Goal: Task Accomplishment & Management: Use online tool/utility

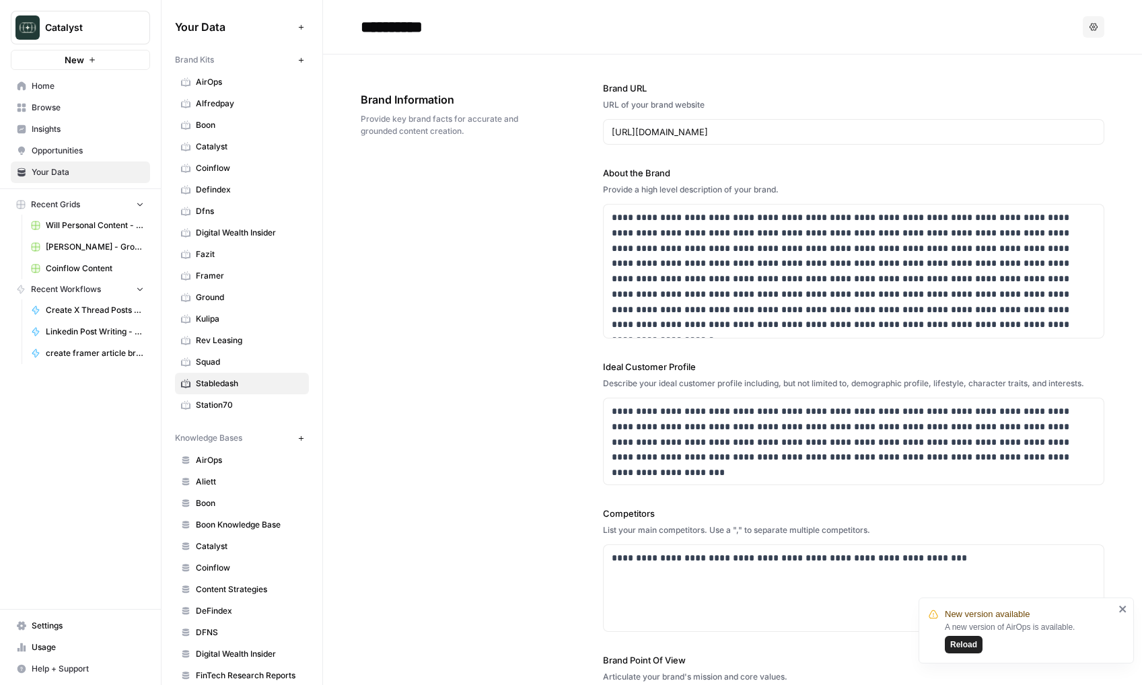
scroll to position [1837, 0]
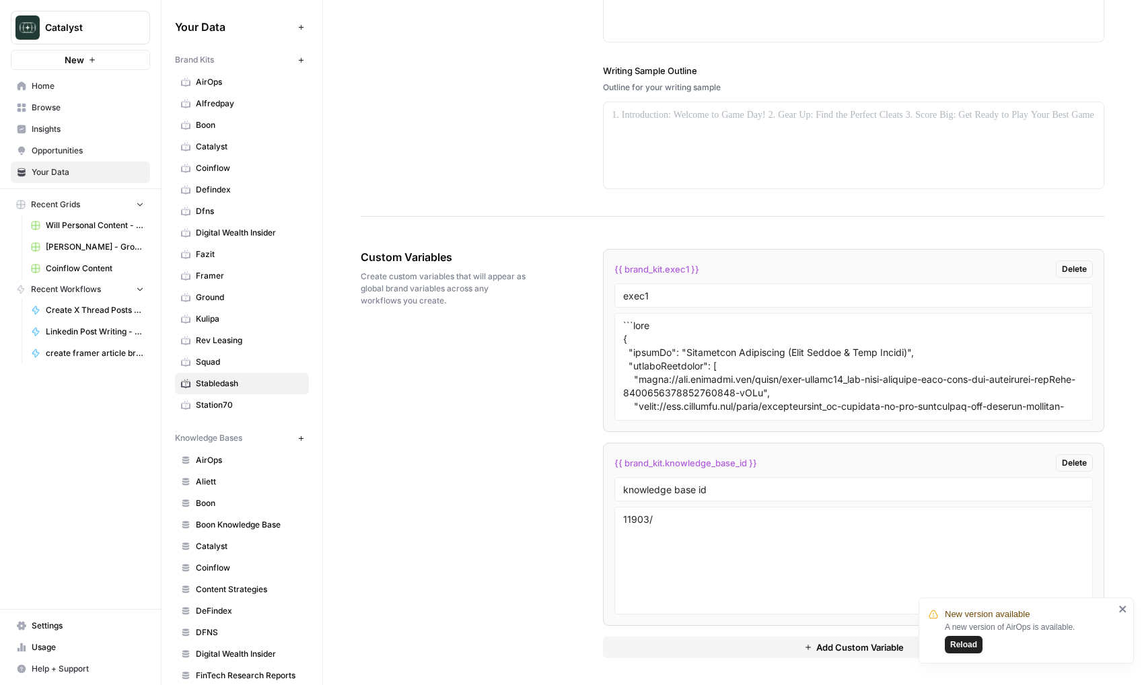
click at [65, 88] on span "Home" at bounding box center [88, 86] width 112 height 12
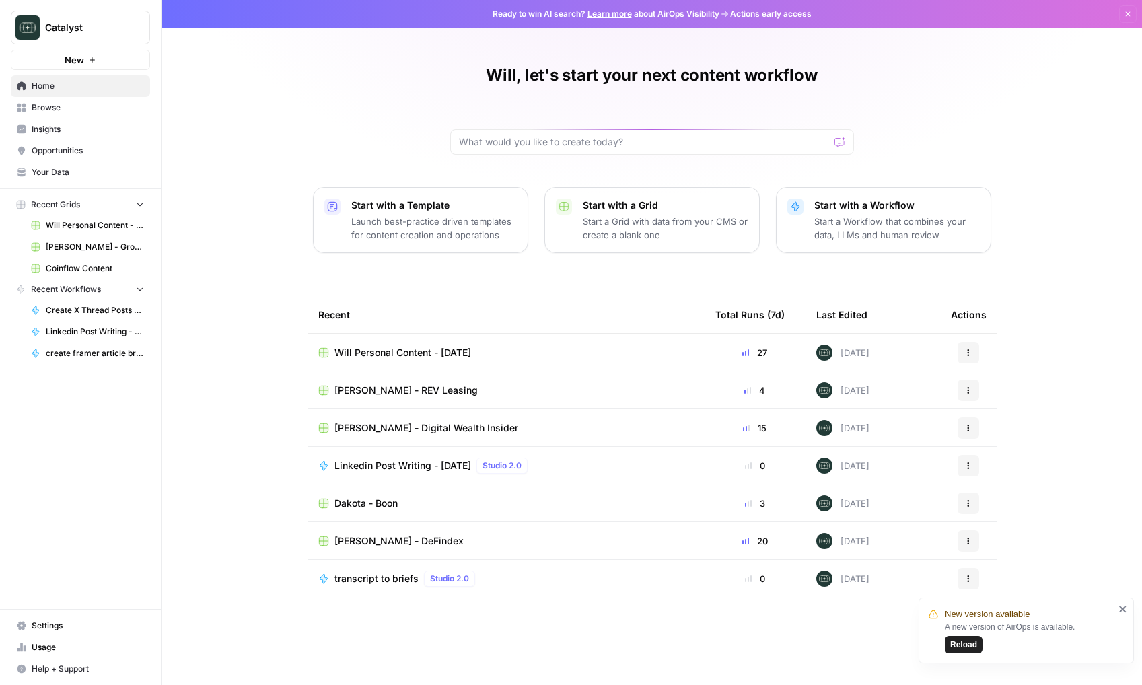
click at [92, 102] on span "Browse" at bounding box center [88, 108] width 112 height 12
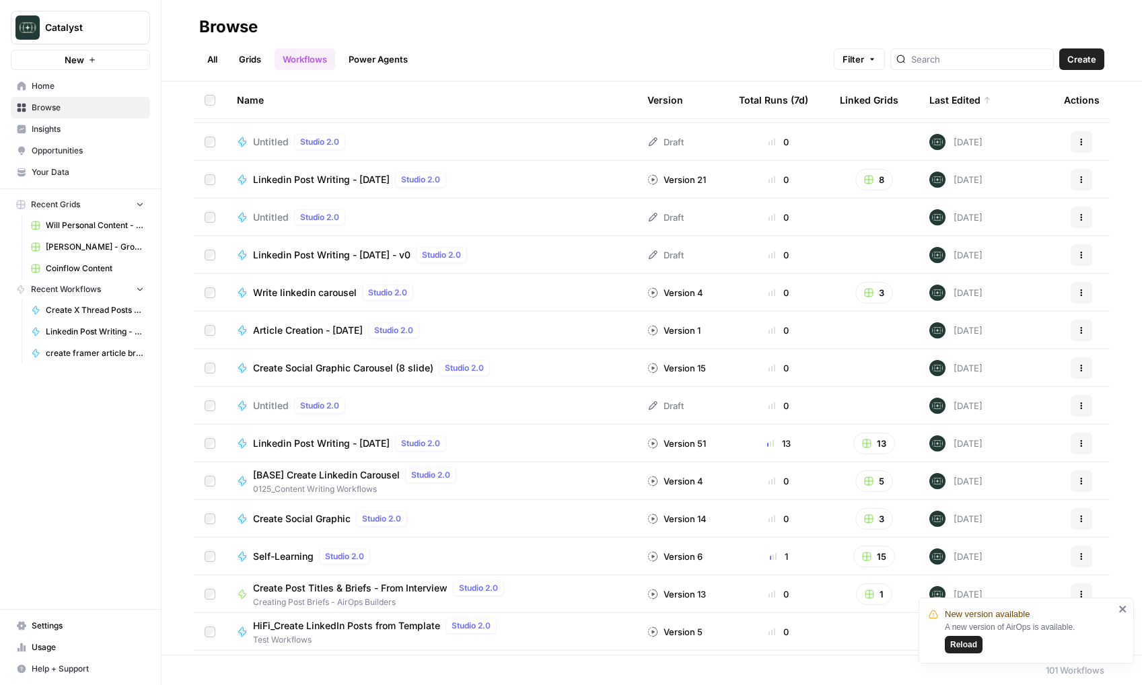
scroll to position [265, 0]
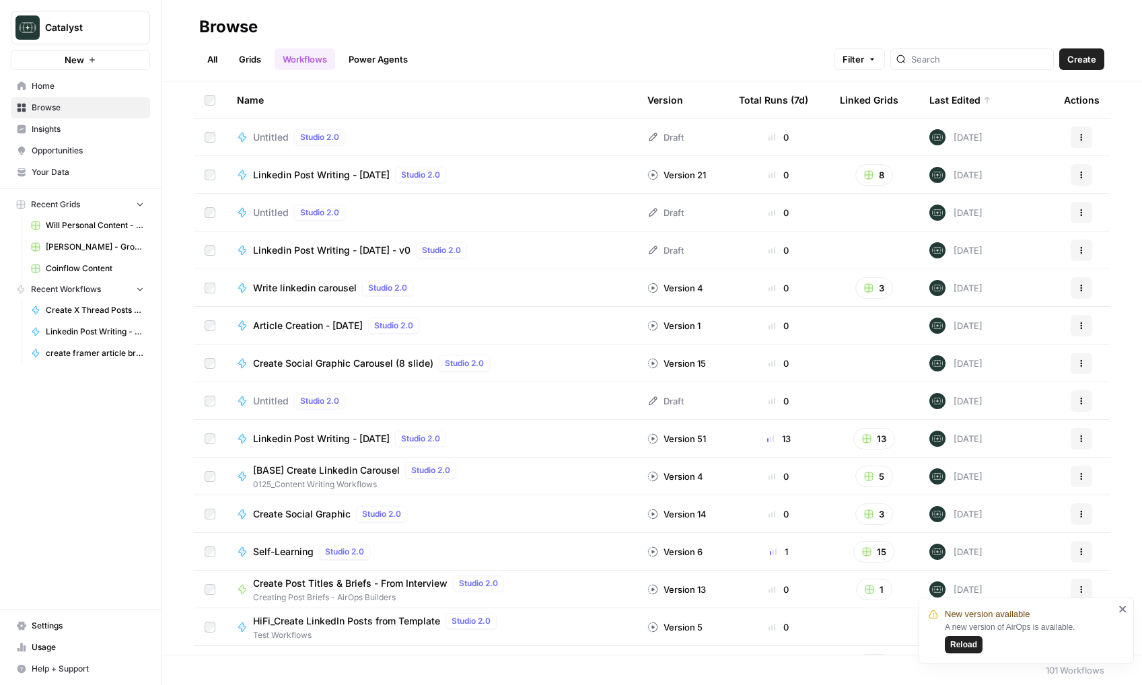
click at [954, 51] on div at bounding box center [972, 59] width 164 height 22
click at [976, 55] on input "search" at bounding box center [979, 58] width 137 height 13
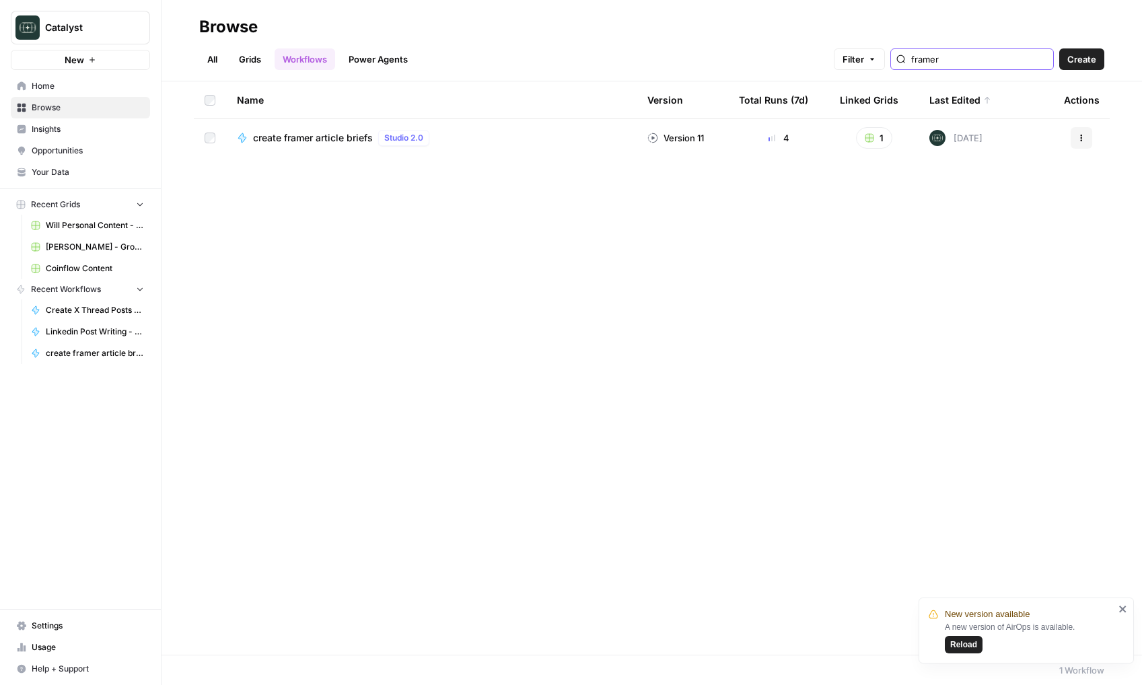
type input "framer"
click at [330, 137] on span "create framer article briefs" at bounding box center [313, 137] width 120 height 13
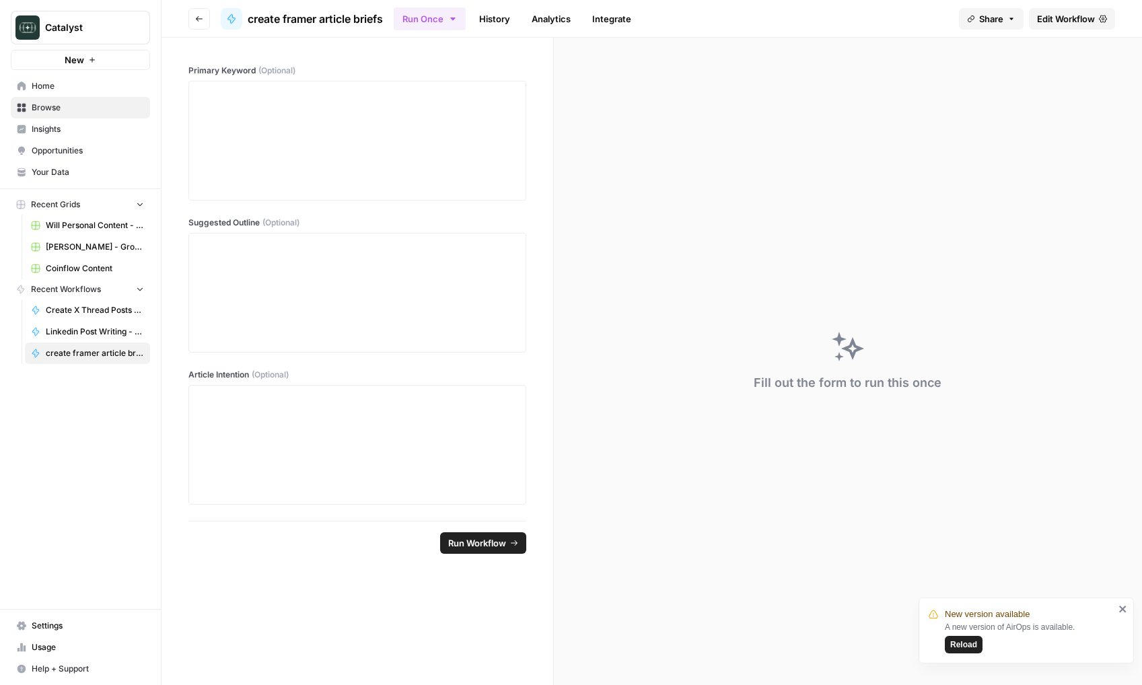
click at [200, 17] on icon "button" at bounding box center [199, 19] width 8 height 8
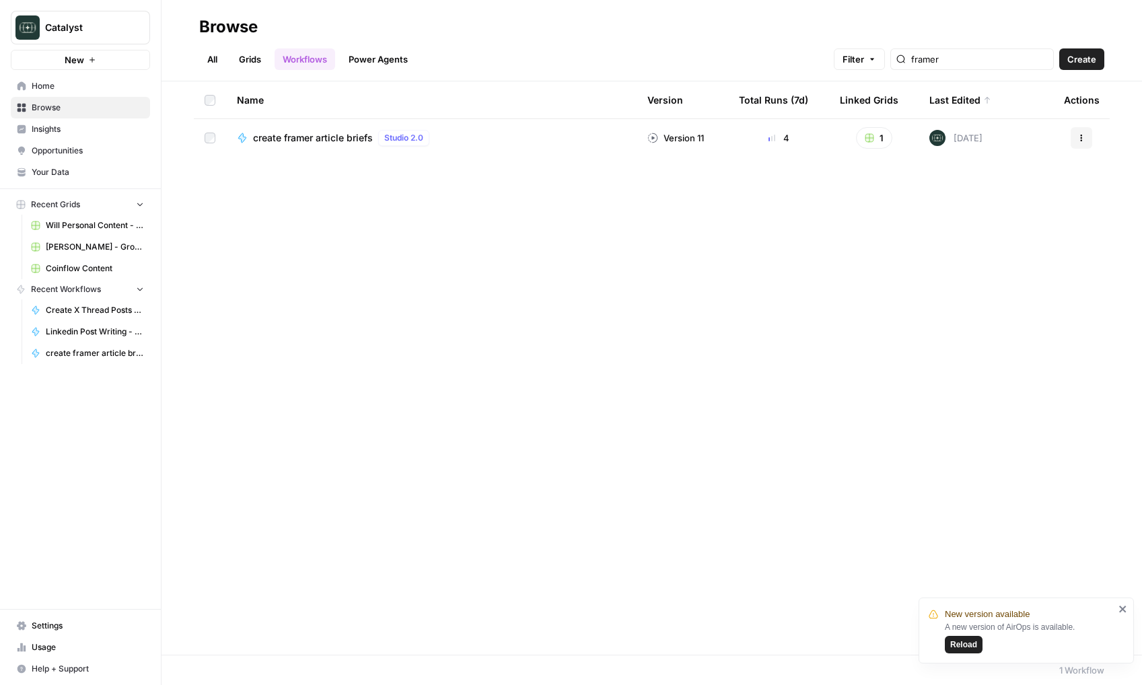
click at [250, 47] on div "All Grids Workflows Power Agents Filter framer Create" at bounding box center [651, 54] width 905 height 32
click at [250, 61] on link "Grids" at bounding box center [250, 59] width 38 height 22
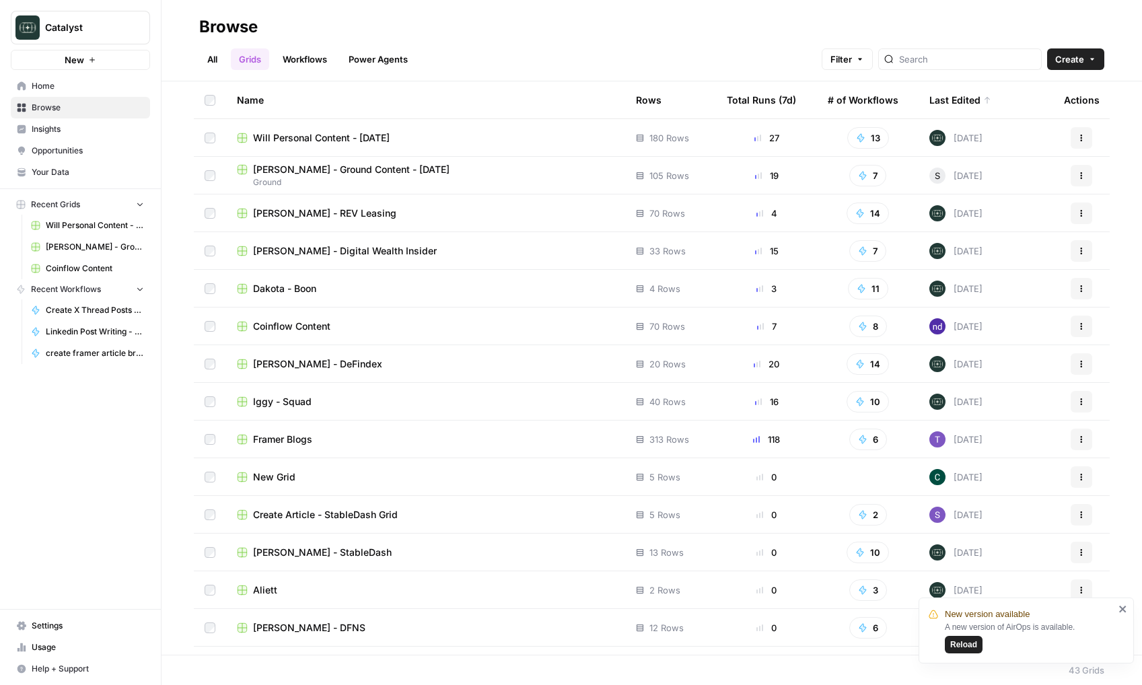
click at [295, 433] on span "Framer Blogs" at bounding box center [282, 439] width 59 height 13
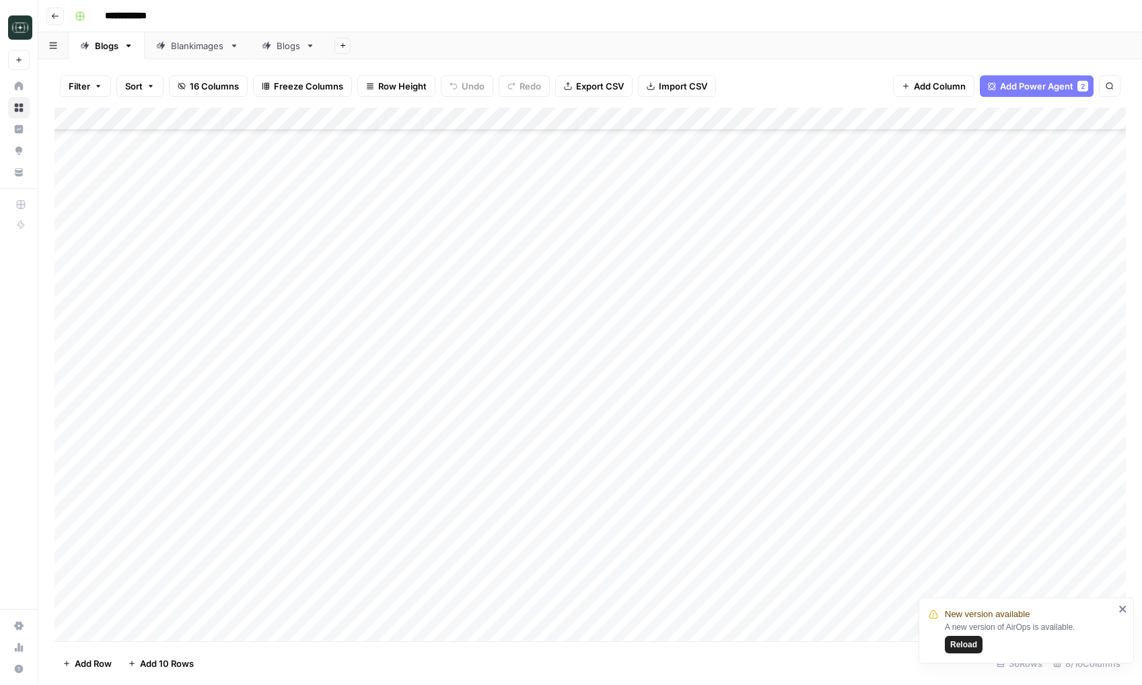
scroll to position [261, 87]
click at [1030, 267] on div "Add Column" at bounding box center [590, 375] width 1071 height 534
click at [1041, 268] on div "Add Column" at bounding box center [590, 375] width 1071 height 534
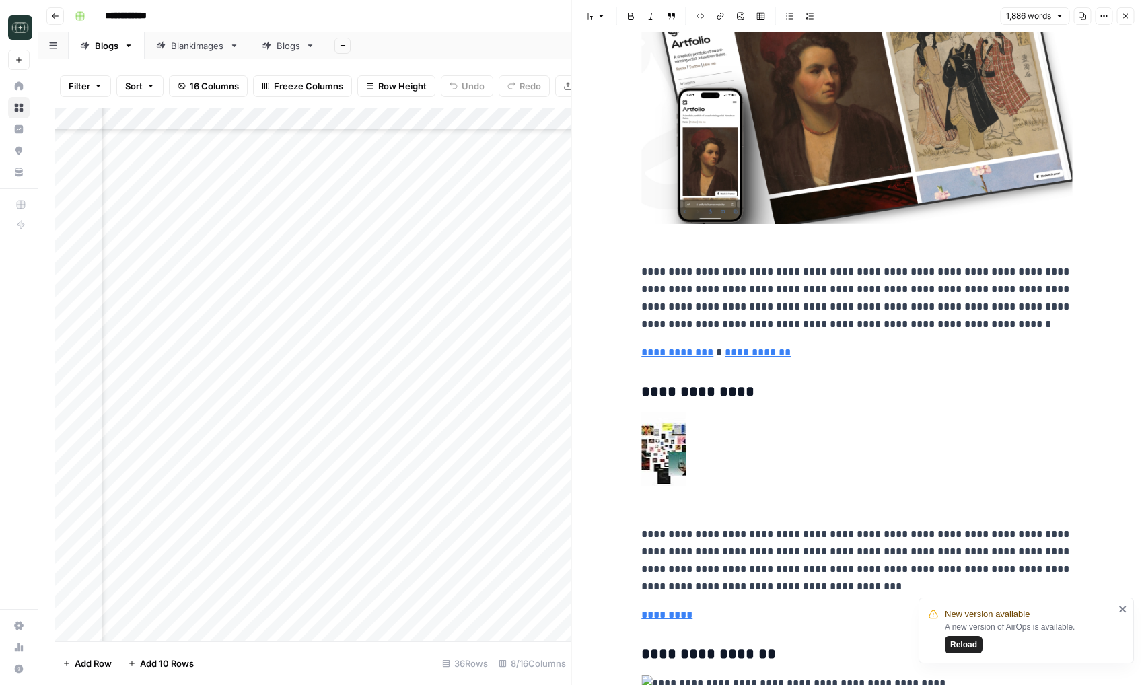
scroll to position [800, 0]
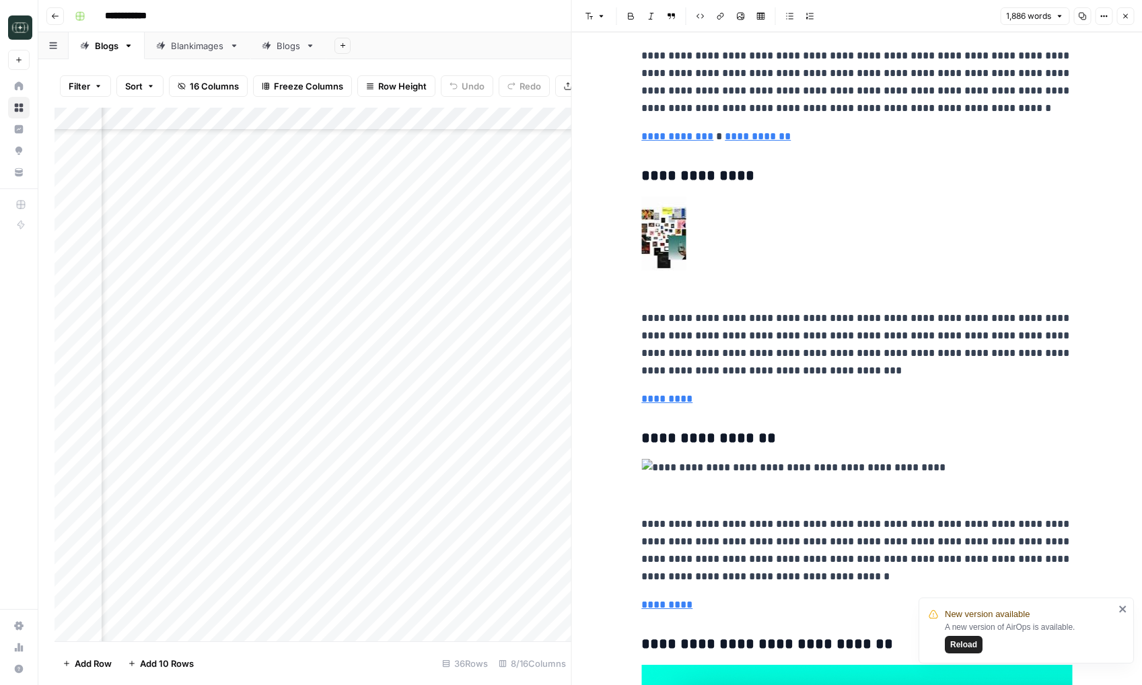
click at [674, 614] on p "*********" at bounding box center [856, 604] width 431 height 17
click at [674, 607] on link "*********" at bounding box center [666, 605] width 51 height 10
click at [835, 580] on link "Open in a new tab" at bounding box center [837, 584] width 17 height 17
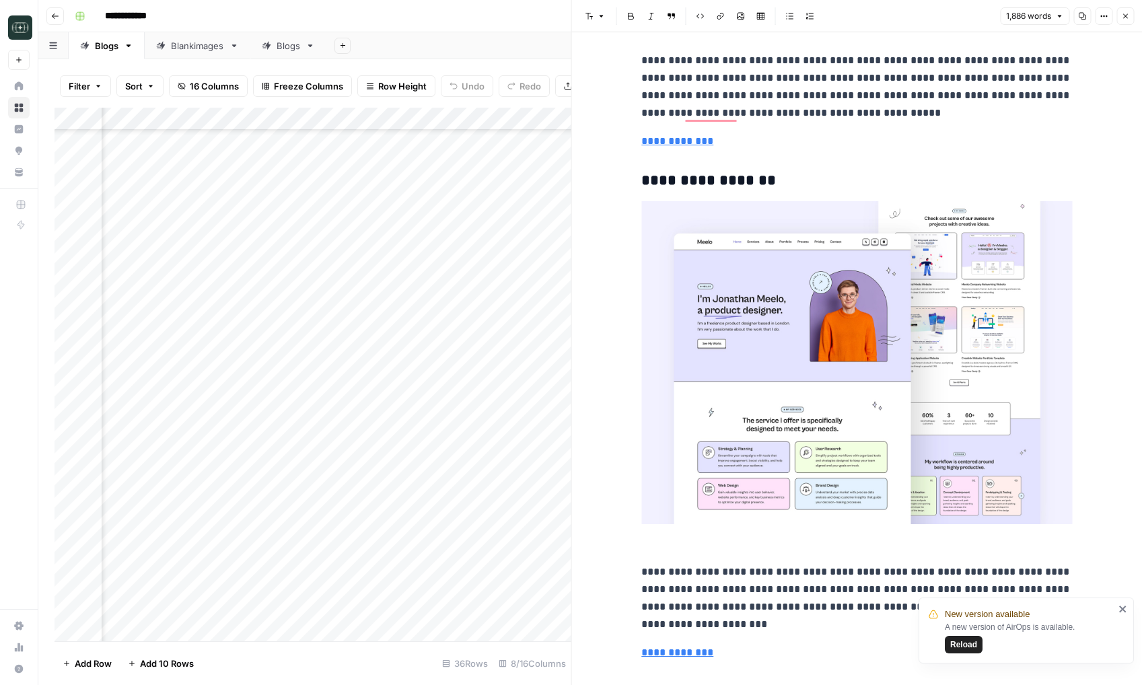
scroll to position [2793, 0]
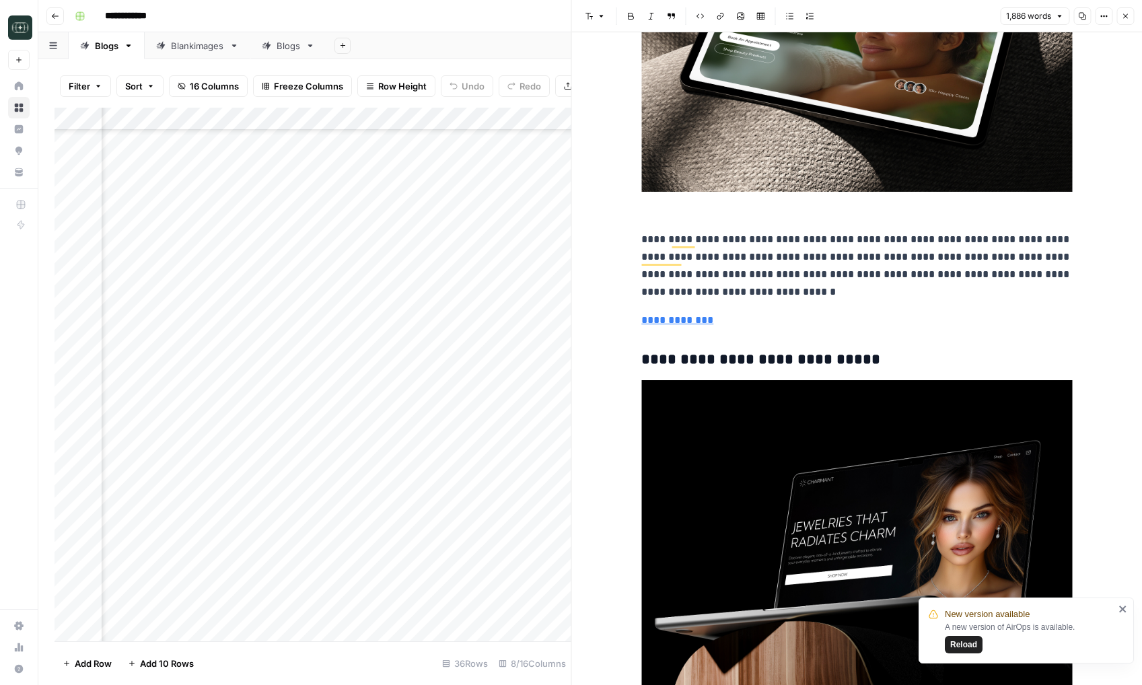
click at [767, 497] on img "To enrich screen reader interactions, please activate Accessibility in Grammarl…" at bounding box center [856, 541] width 431 height 323
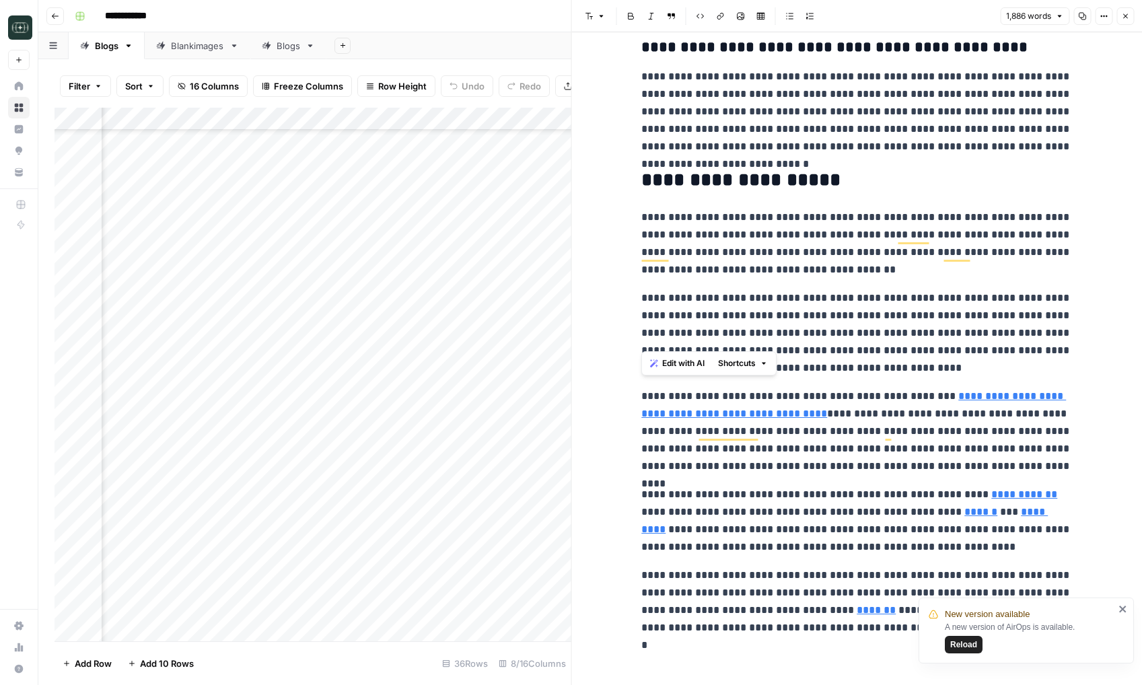
click at [866, 376] on p "**********" at bounding box center [856, 332] width 431 height 87
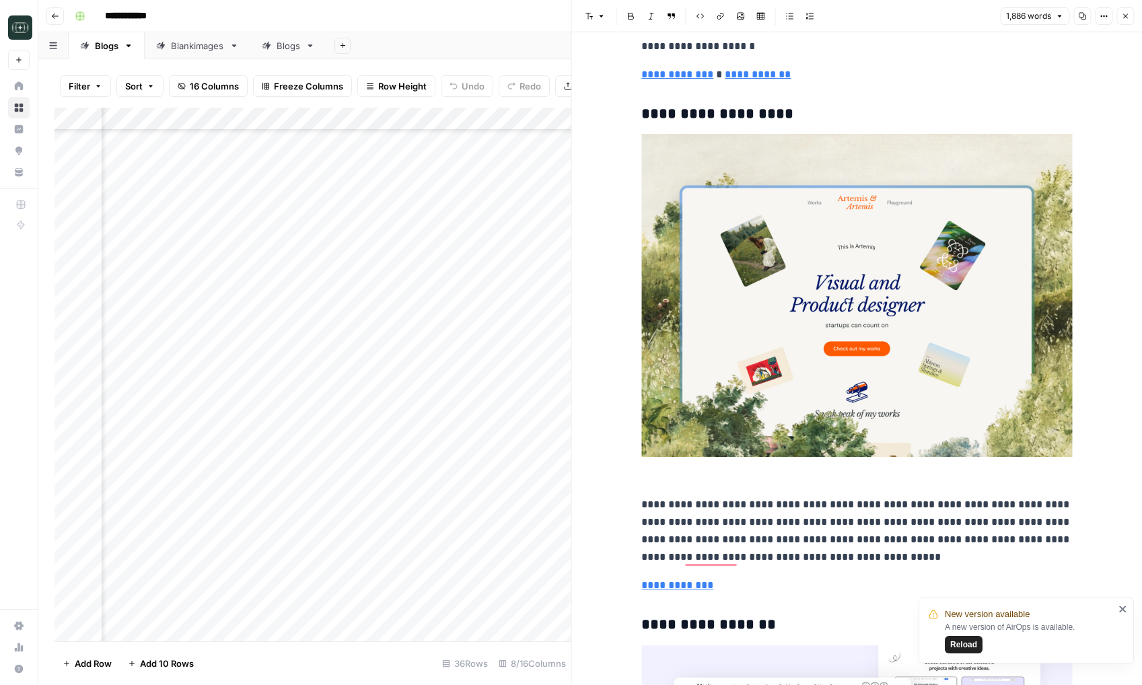
click at [819, 235] on img "To enrich screen reader interactions, please activate Accessibility in Grammarl…" at bounding box center [856, 295] width 431 height 323
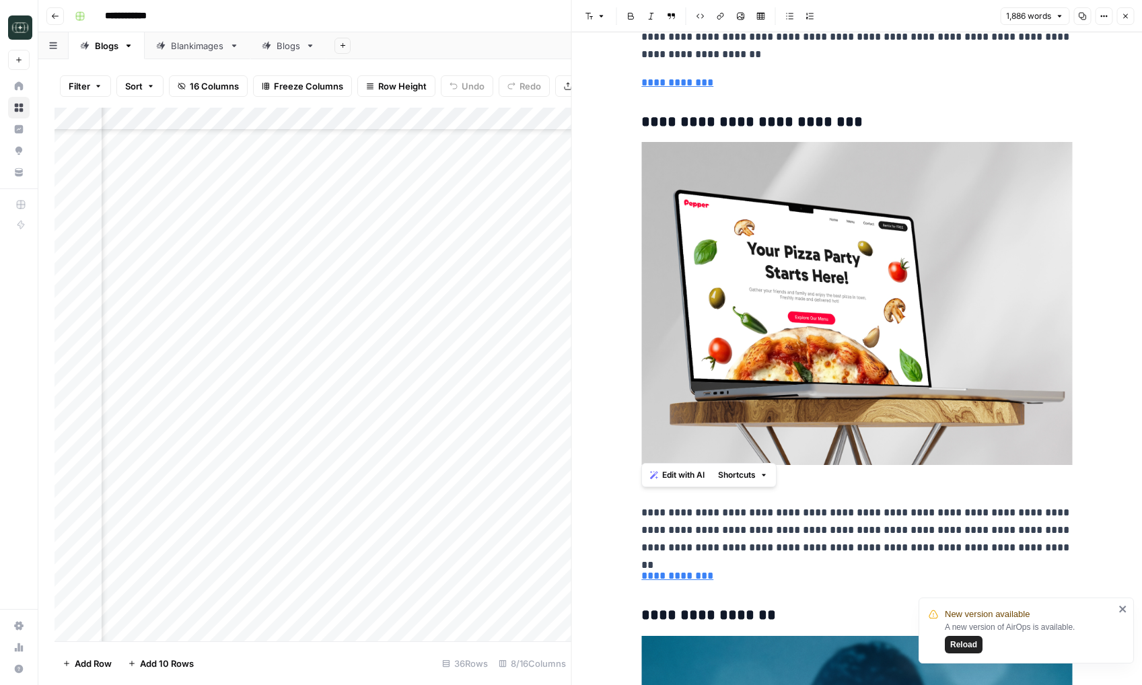
click at [689, 222] on img "To enrich screen reader interactions, please activate Accessibility in Grammarl…" at bounding box center [856, 303] width 431 height 323
click at [703, 87] on link "**********" at bounding box center [677, 82] width 72 height 10
click at [839, 64] on icon at bounding box center [837, 63] width 8 height 8
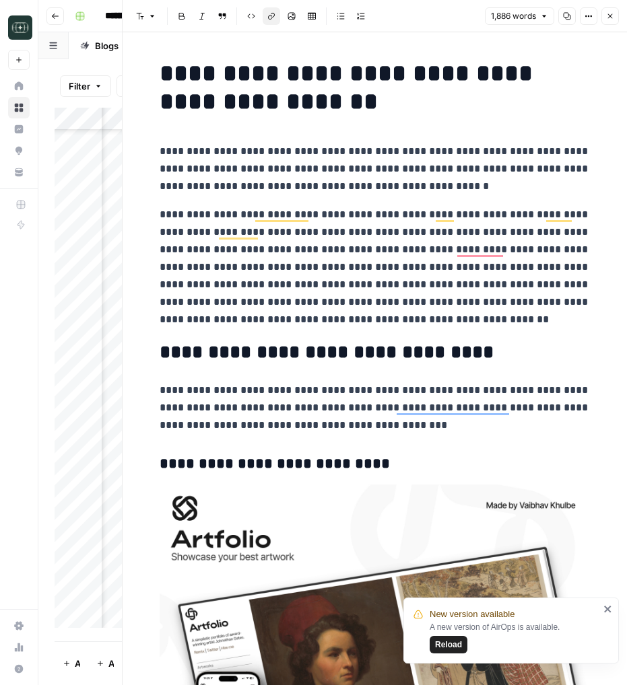
click at [52, 20] on button "Go back" at bounding box center [54, 15] width 17 height 17
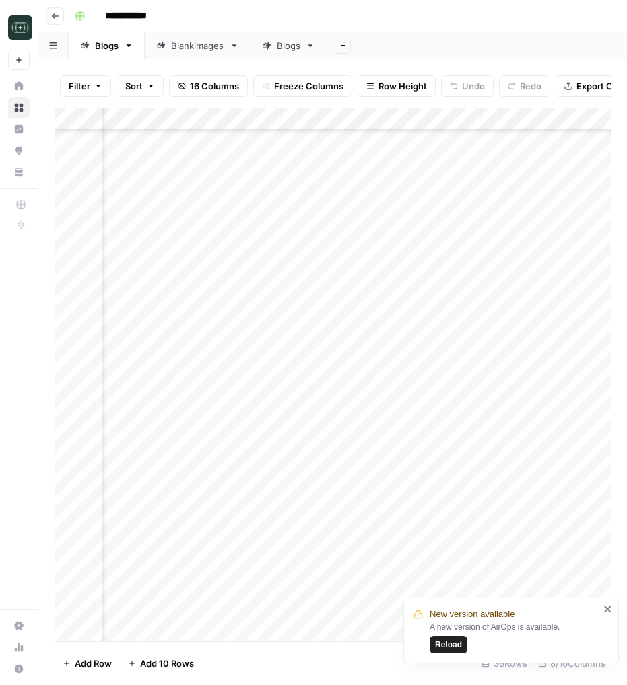
click at [196, 36] on link "Blankimages" at bounding box center [198, 45] width 106 height 27
click at [608, 610] on icon "close" at bounding box center [607, 609] width 7 height 7
click at [380, 516] on div "Add Column" at bounding box center [333, 375] width 556 height 534
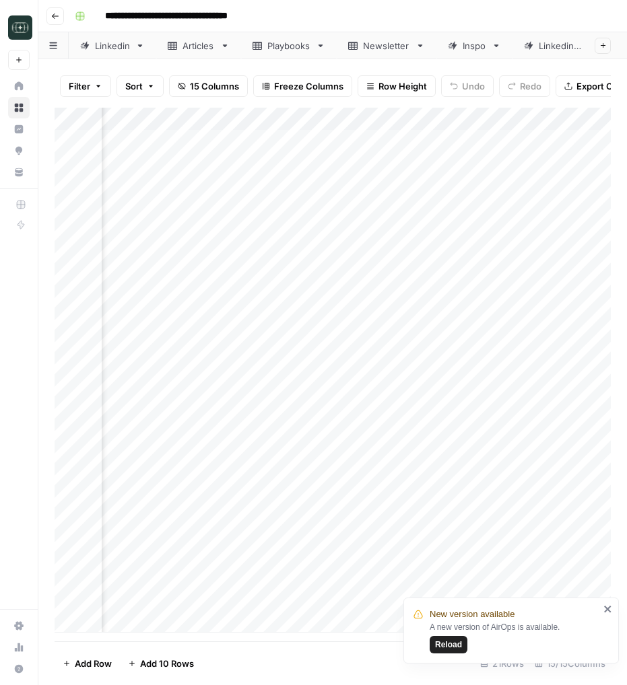
scroll to position [0, 280]
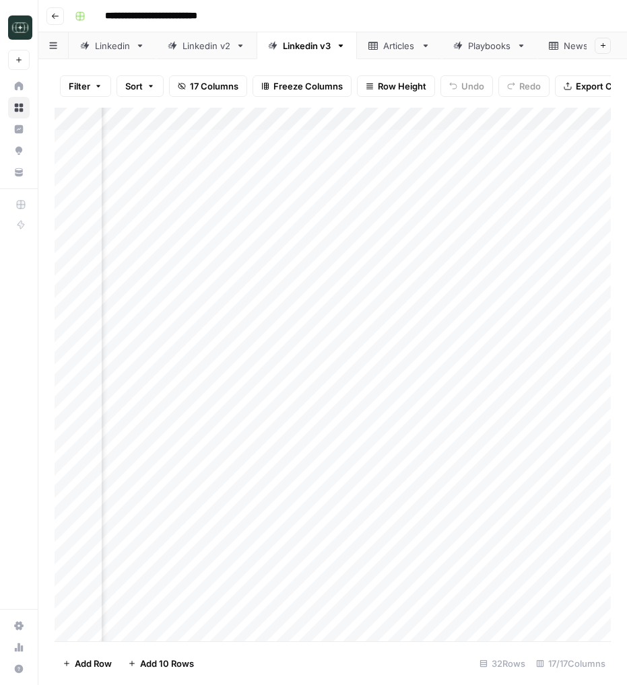
scroll to position [0, 276]
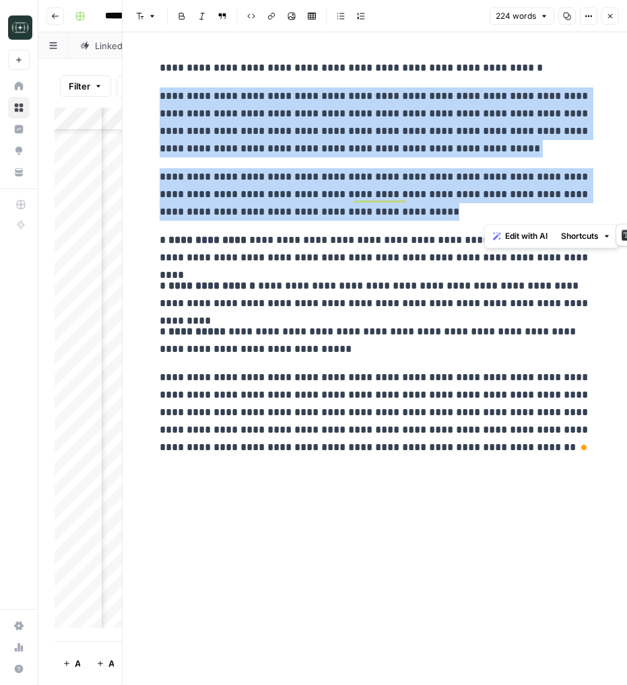
scroll to position [243, 573]
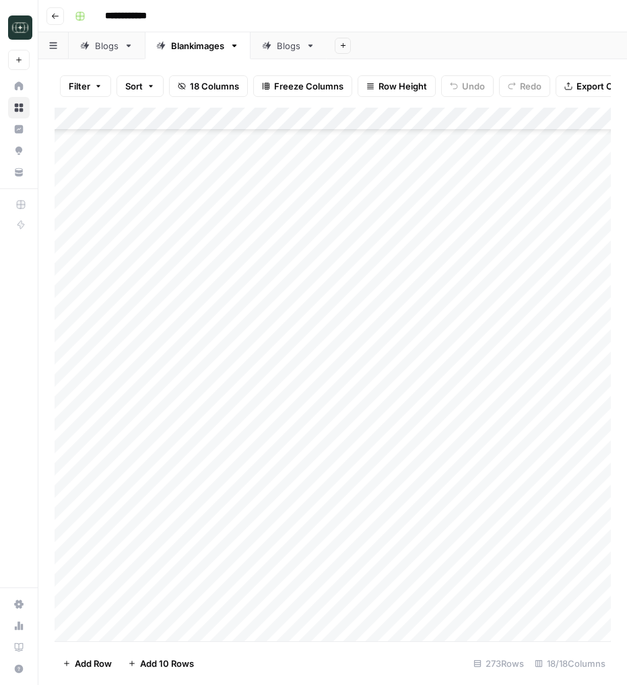
scroll to position [5758, 0]
click at [402, 546] on div "Add Column" at bounding box center [333, 375] width 556 height 534
type textarea "**********"
click at [489, 535] on div "Add Column" at bounding box center [333, 375] width 556 height 534
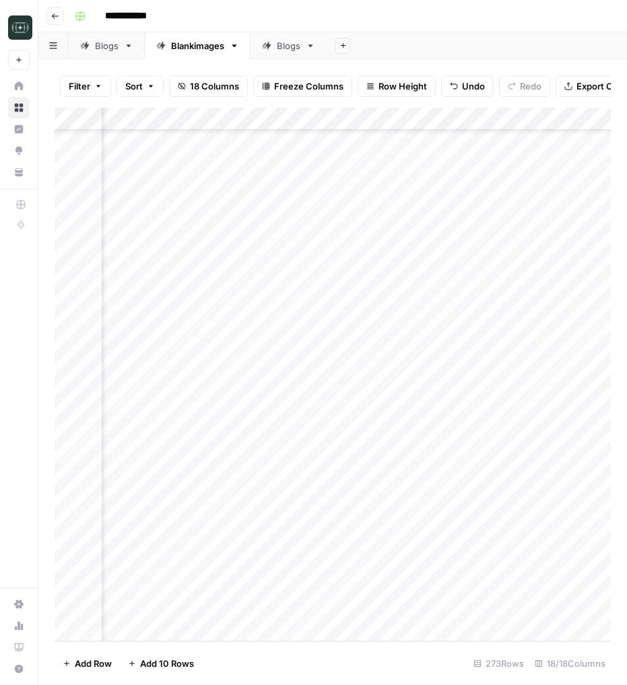
scroll to position [5758, 334]
click at [463, 542] on div "Add Column" at bounding box center [333, 375] width 556 height 534
click at [422, 539] on div "Add Column" at bounding box center [333, 375] width 556 height 534
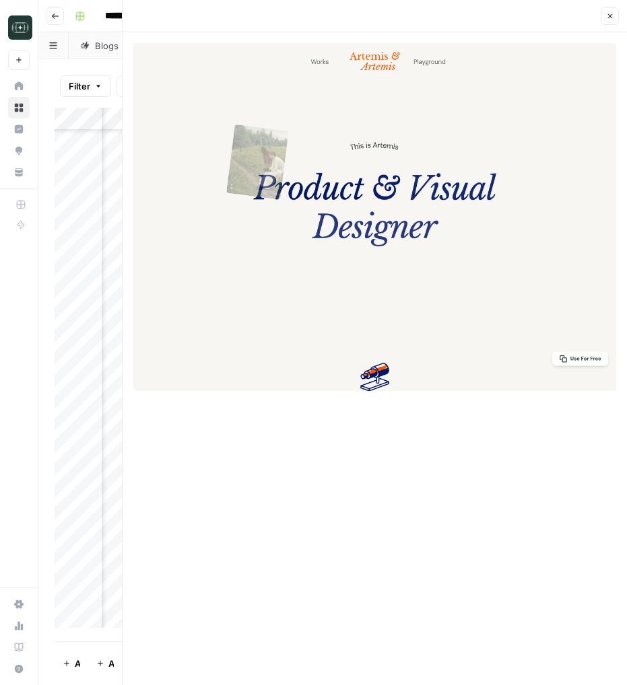
click at [607, 17] on icon "button" at bounding box center [610, 16] width 8 height 8
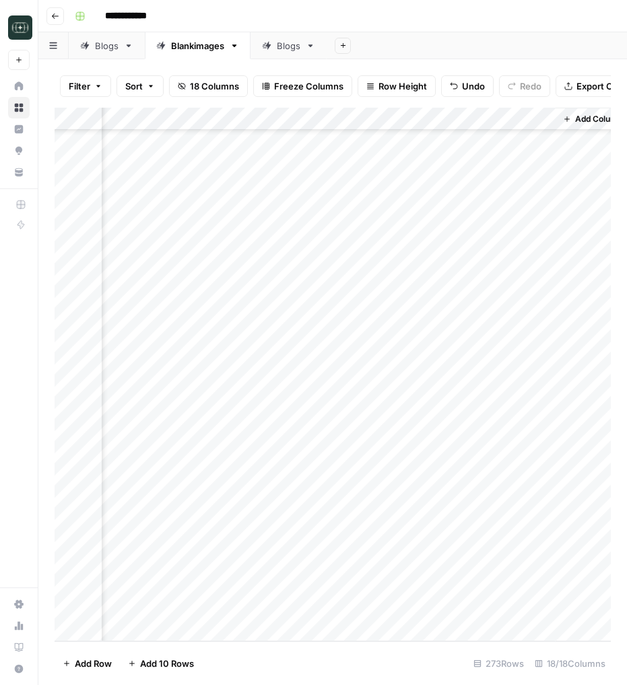
click at [369, 536] on div "Add Column" at bounding box center [333, 375] width 556 height 534
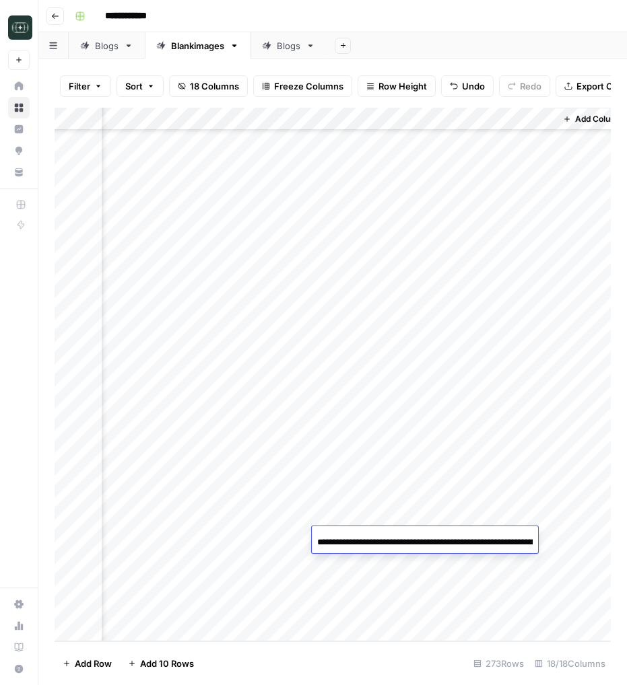
scroll to position [0, 388]
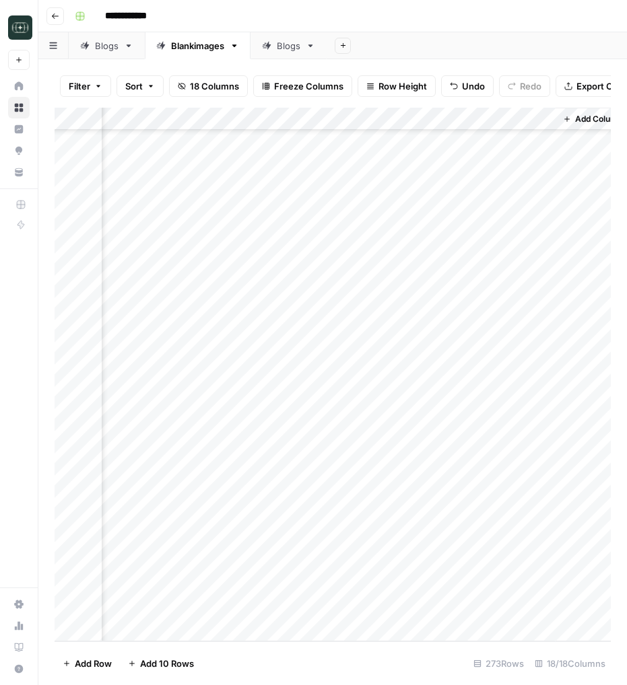
click at [420, 534] on div "Add Column" at bounding box center [333, 375] width 556 height 534
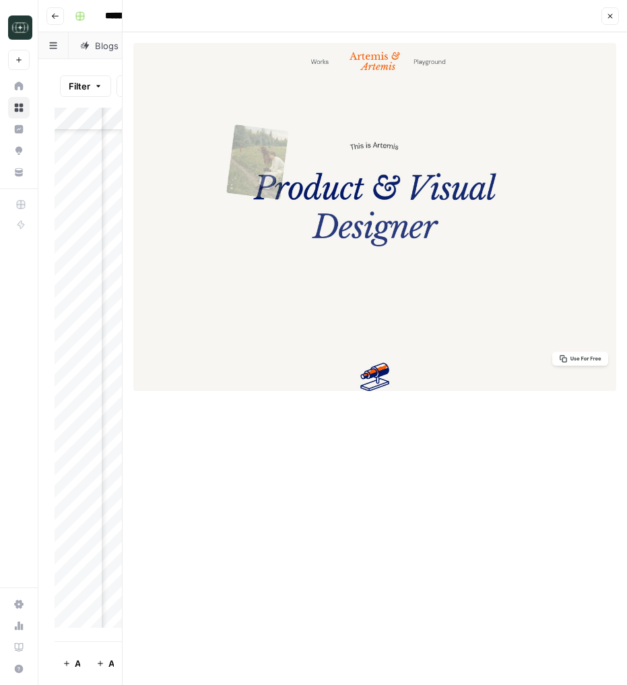
click at [610, 9] on button "Close" at bounding box center [609, 15] width 17 height 17
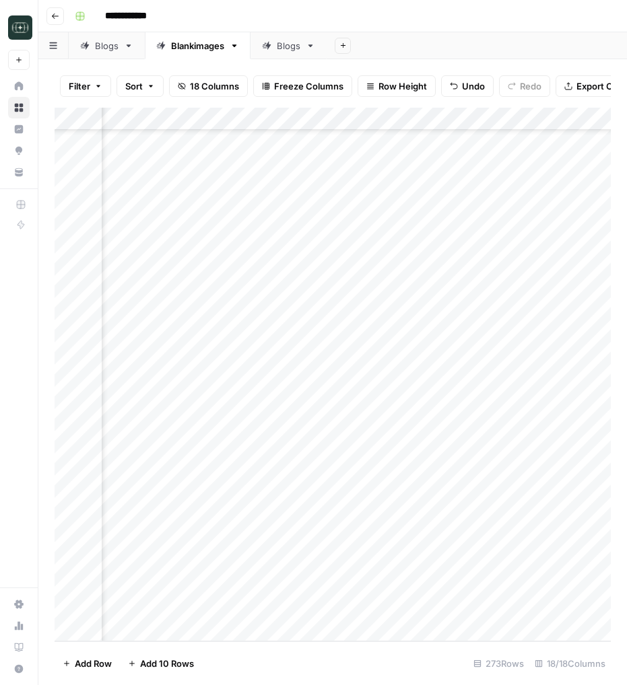
scroll to position [5758, 277]
click at [262, 117] on div "Add Column" at bounding box center [333, 375] width 556 height 534
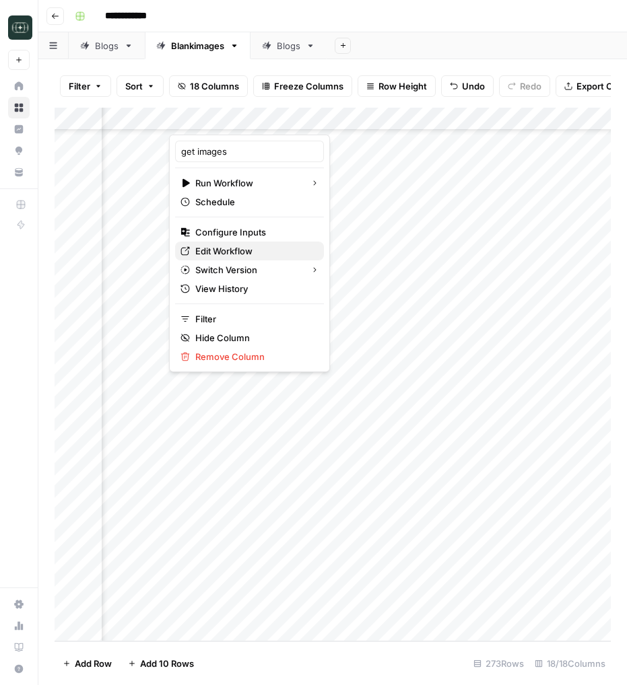
click at [234, 248] on span "Edit Workflow" at bounding box center [254, 250] width 118 height 13
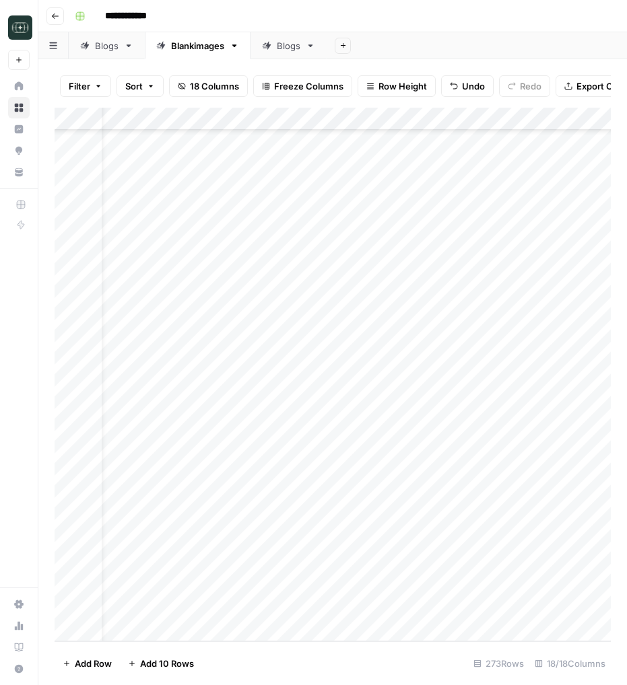
scroll to position [5758, 34]
click at [520, 535] on div "Add Column" at bounding box center [333, 375] width 556 height 534
click at [522, 540] on div "Add Column" at bounding box center [333, 375] width 556 height 534
click at [526, 540] on div "Add Column" at bounding box center [333, 375] width 556 height 534
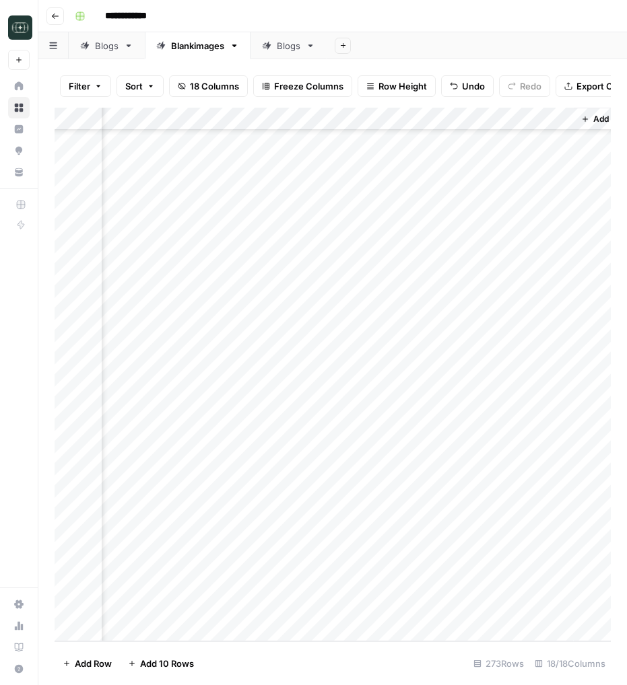
click at [442, 538] on div "Add Column" at bounding box center [333, 375] width 556 height 534
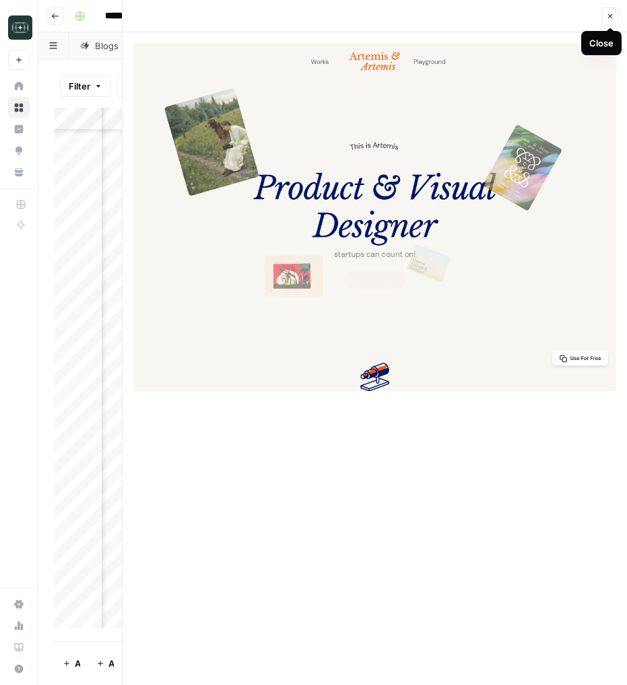
click at [610, 17] on icon "button" at bounding box center [610, 16] width 8 height 8
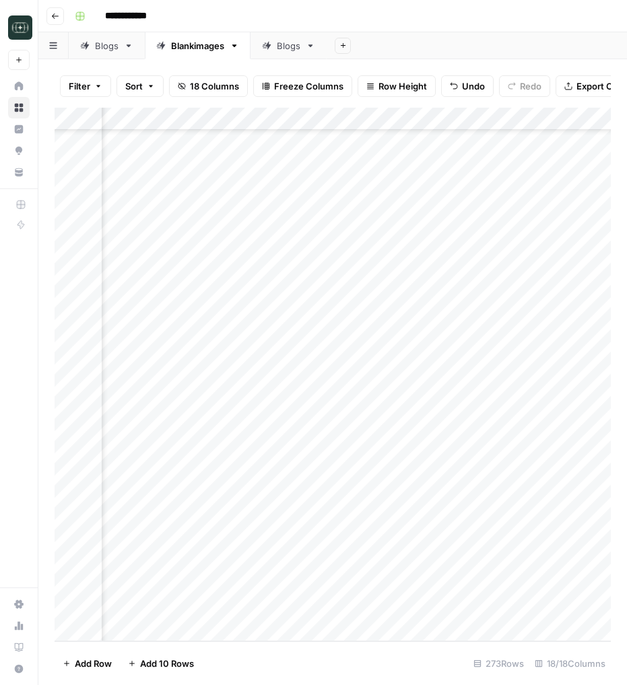
scroll to position [5758, 208]
click at [345, 537] on div "Add Column" at bounding box center [333, 375] width 556 height 534
click at [431, 537] on div "Add Column" at bounding box center [333, 375] width 556 height 534
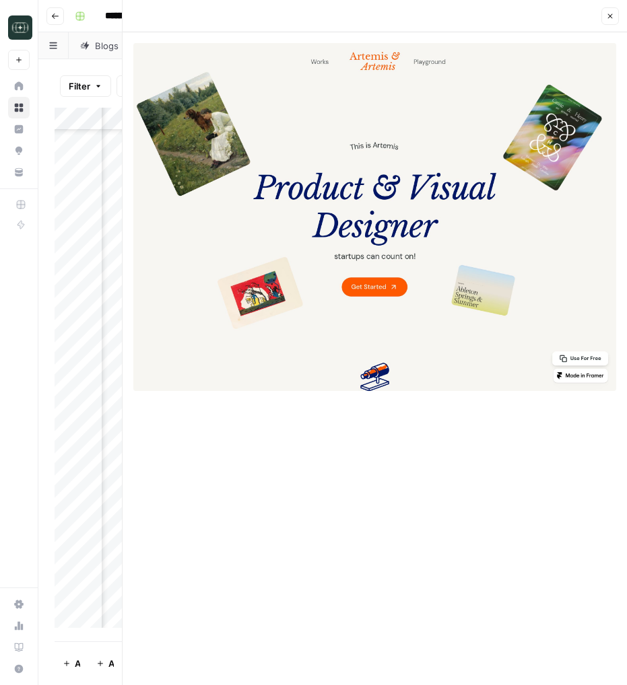
click at [609, 21] on button "Close" at bounding box center [609, 15] width 17 height 17
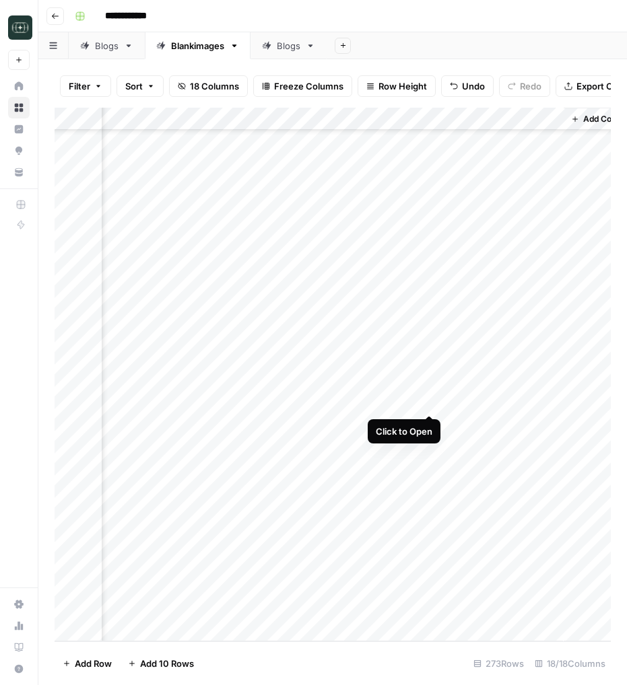
click at [430, 400] on div "Add Column" at bounding box center [333, 375] width 556 height 534
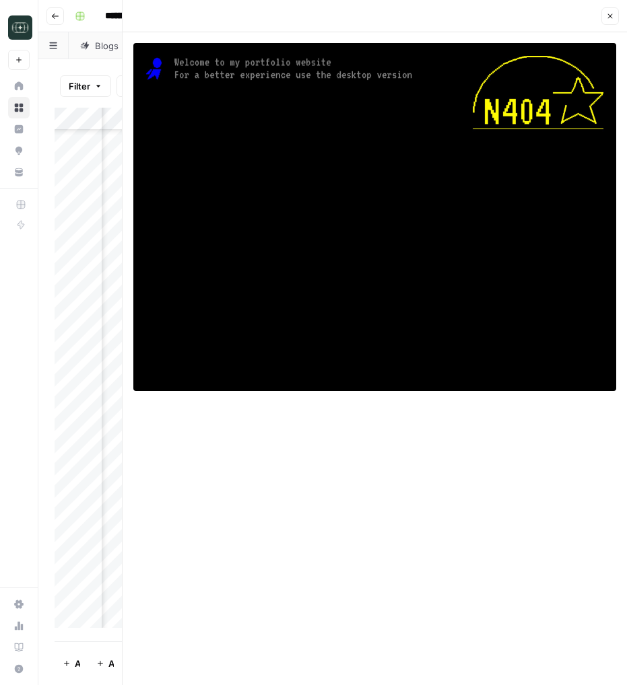
click at [608, 21] on button "Close" at bounding box center [609, 15] width 17 height 17
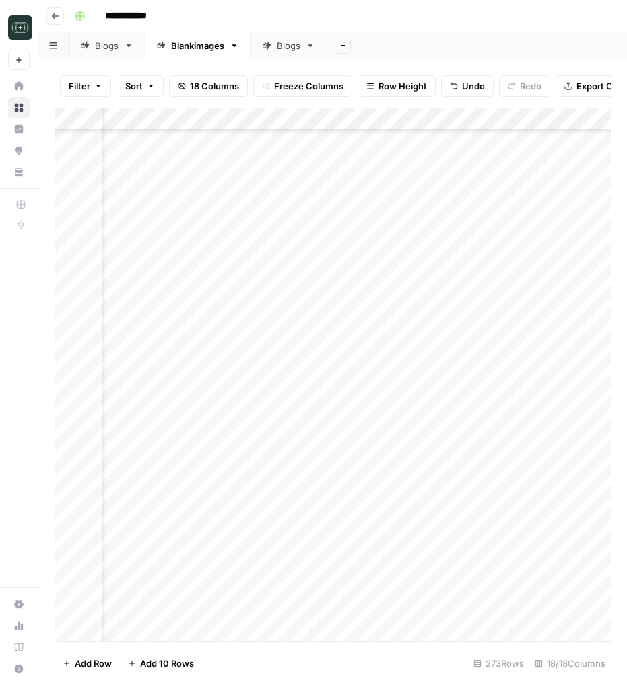
scroll to position [5758, 55]
click at [498, 400] on div "Add Column" at bounding box center [333, 375] width 556 height 534
click at [502, 422] on div "Add Column" at bounding box center [333, 375] width 556 height 534
click at [464, 448] on div "Add Column" at bounding box center [333, 375] width 556 height 534
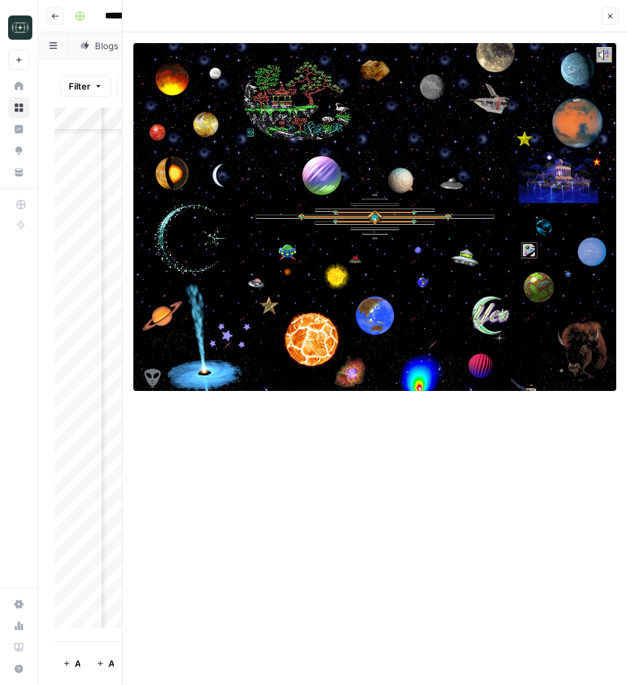
click at [614, 17] on button "Close" at bounding box center [609, 15] width 17 height 17
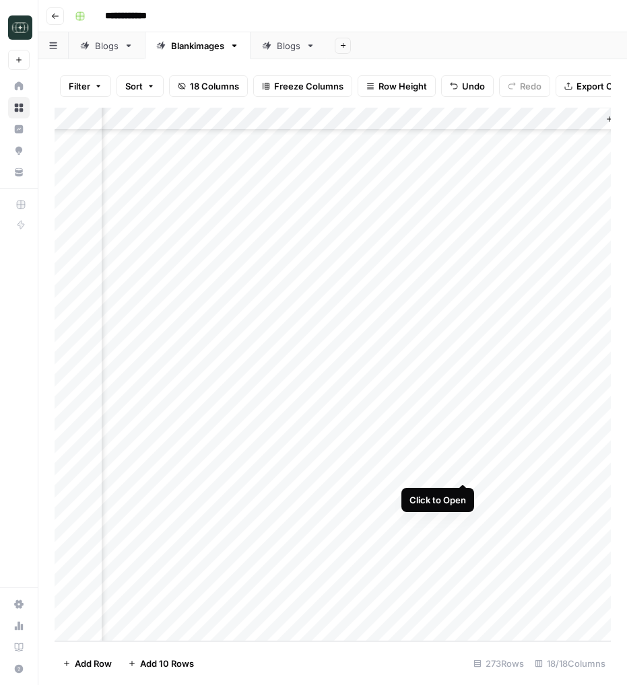
click at [462, 468] on div "Add Column" at bounding box center [333, 375] width 556 height 534
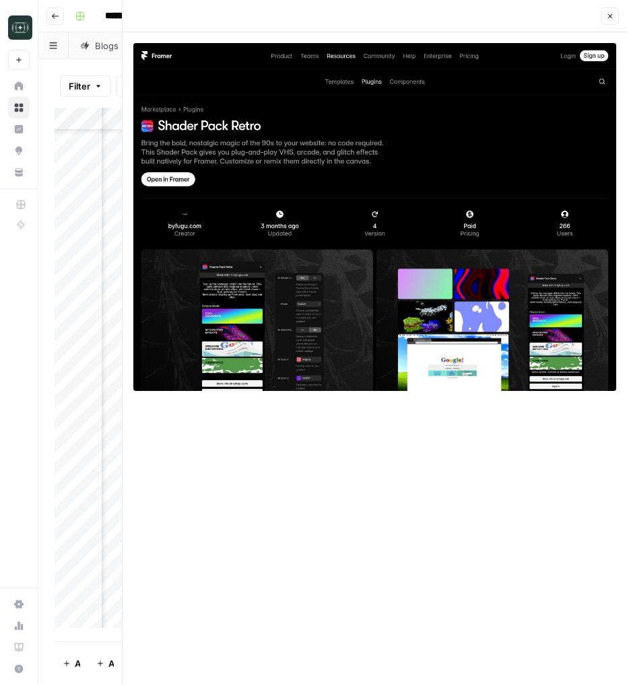
click at [614, 11] on button "Close" at bounding box center [609, 15] width 17 height 17
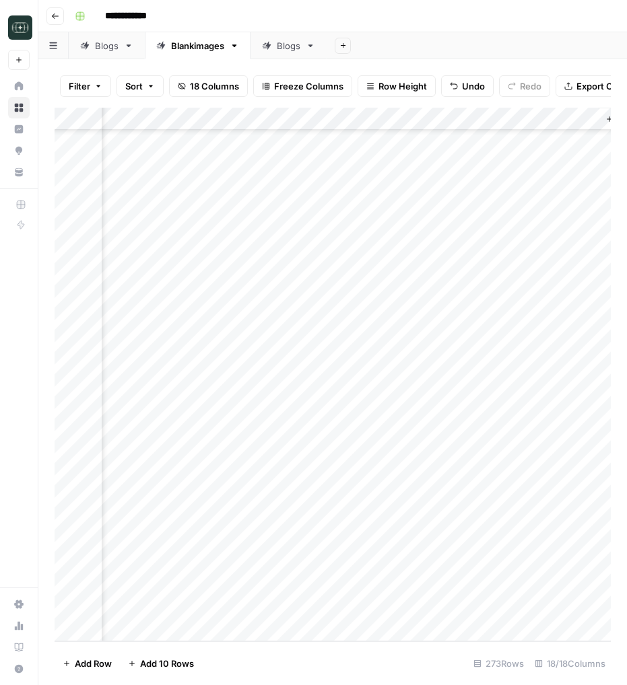
click at [463, 493] on div "Add Column" at bounding box center [333, 375] width 556 height 534
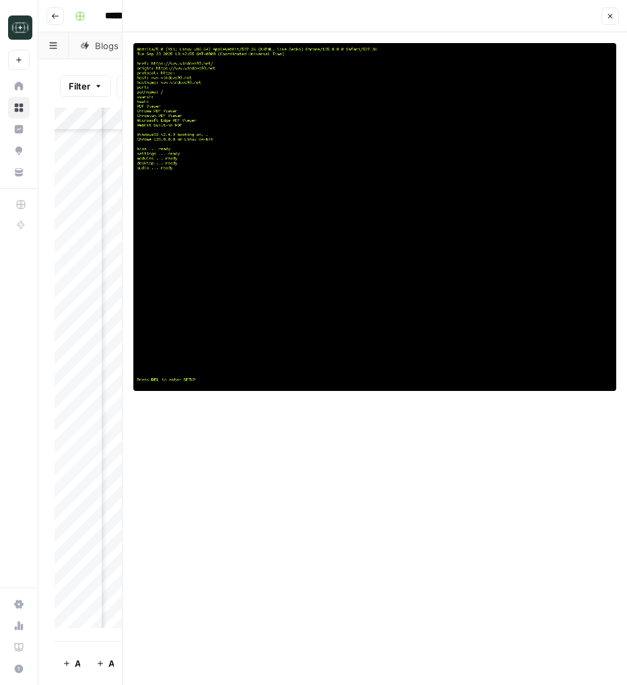
click at [606, 12] on icon "button" at bounding box center [610, 16] width 8 height 8
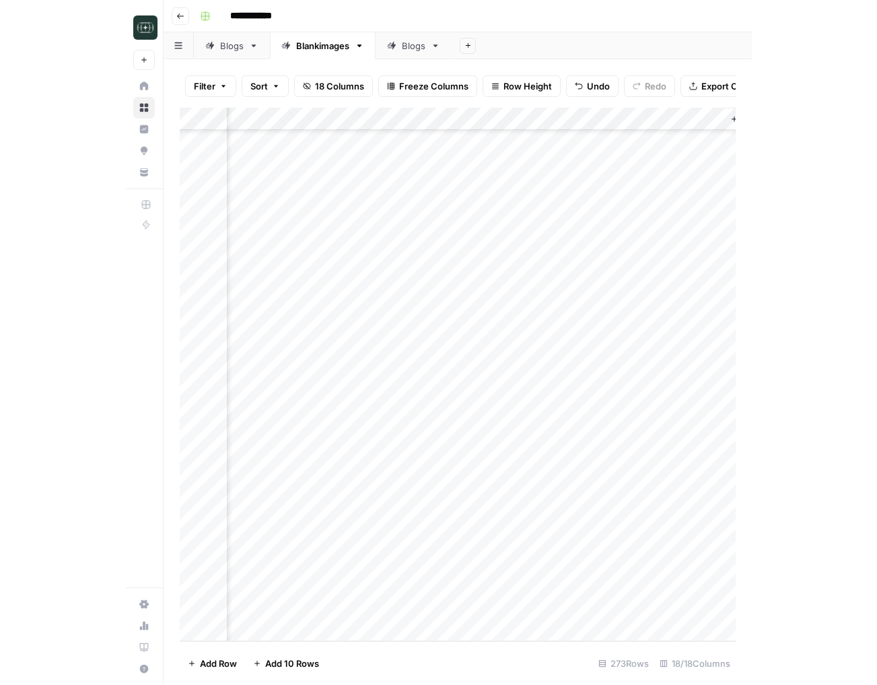
scroll to position [5758, 1853]
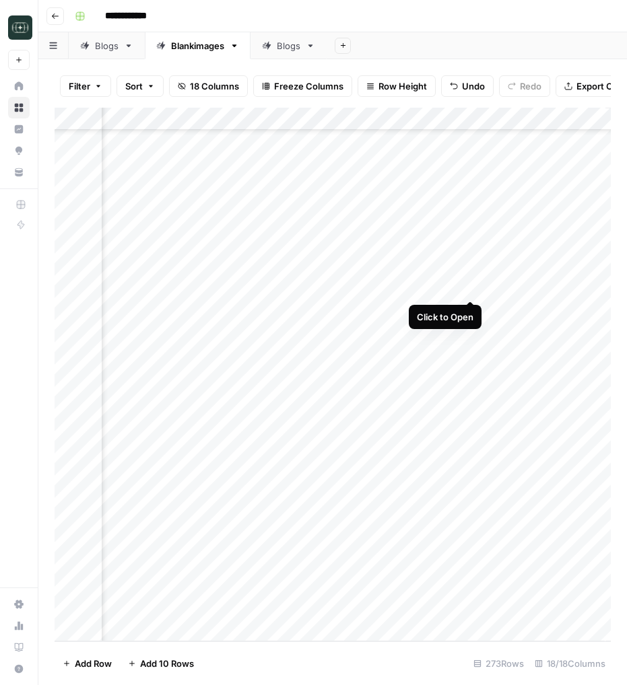
click at [470, 286] on div "Add Column" at bounding box center [333, 375] width 556 height 534
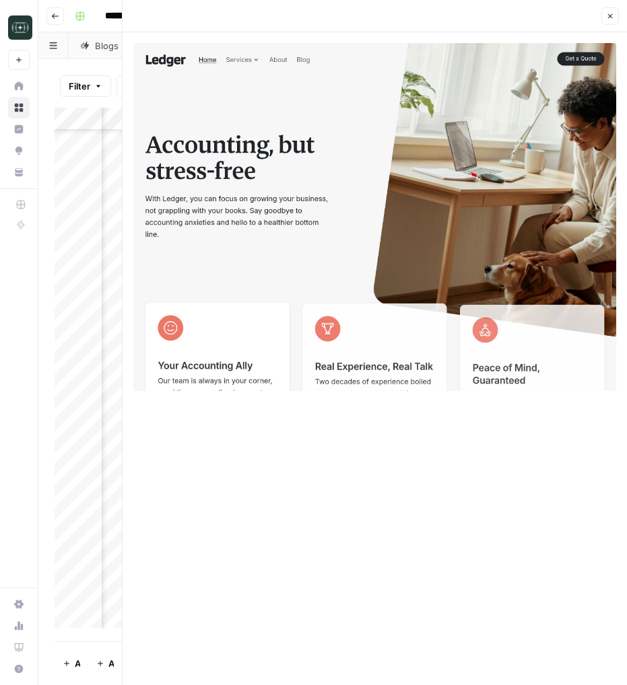
click at [610, 23] on button "Close" at bounding box center [609, 15] width 17 height 17
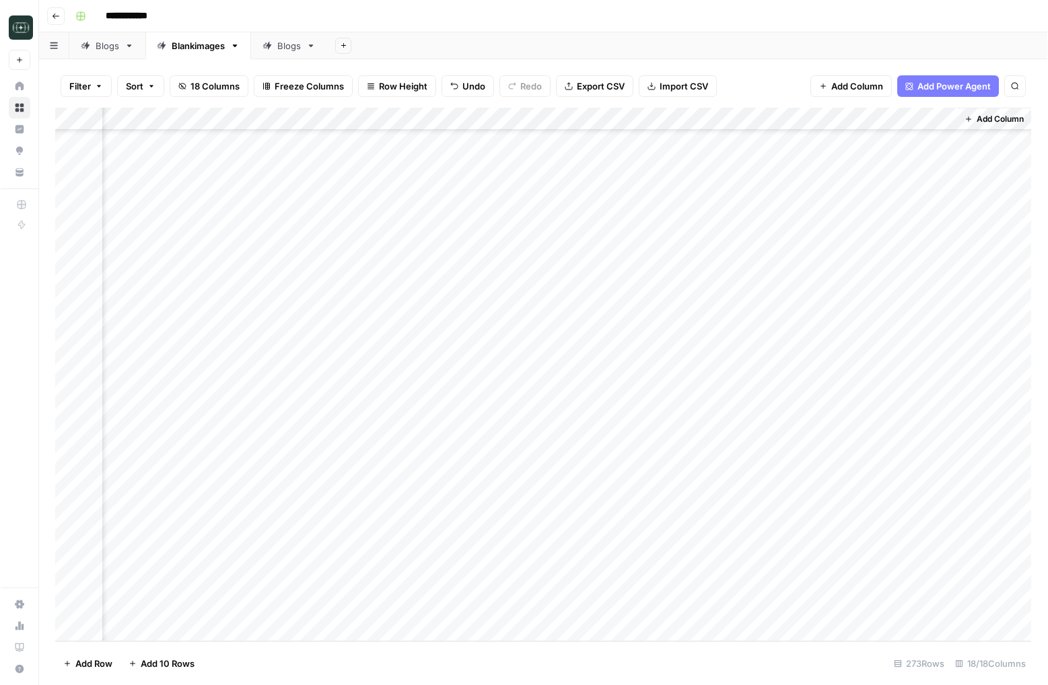
scroll to position [5758, 1501]
click at [626, 120] on div "Add Column" at bounding box center [543, 375] width 977 height 534
click at [626, 226] on span "Hide Column" at bounding box center [678, 231] width 118 height 13
click at [626, 120] on div "Add Column" at bounding box center [543, 375] width 977 height 534
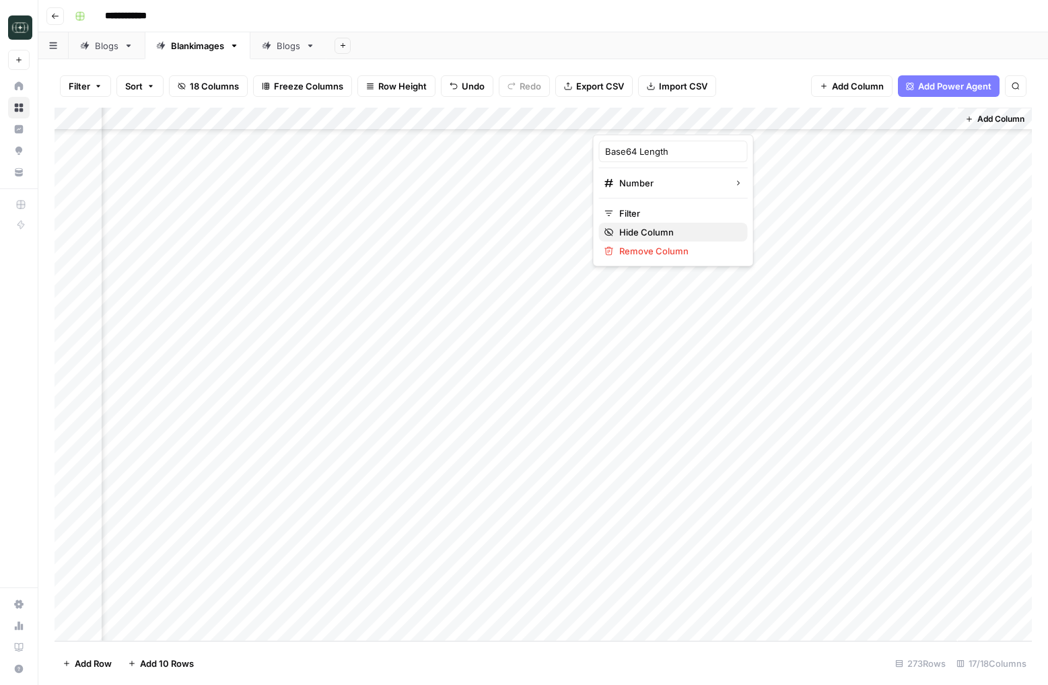
click at [626, 227] on span "Hide Column" at bounding box center [678, 231] width 118 height 13
click at [626, 118] on div "Add Column" at bounding box center [543, 375] width 977 height 534
click at [626, 235] on span "Hide Column" at bounding box center [678, 231] width 118 height 13
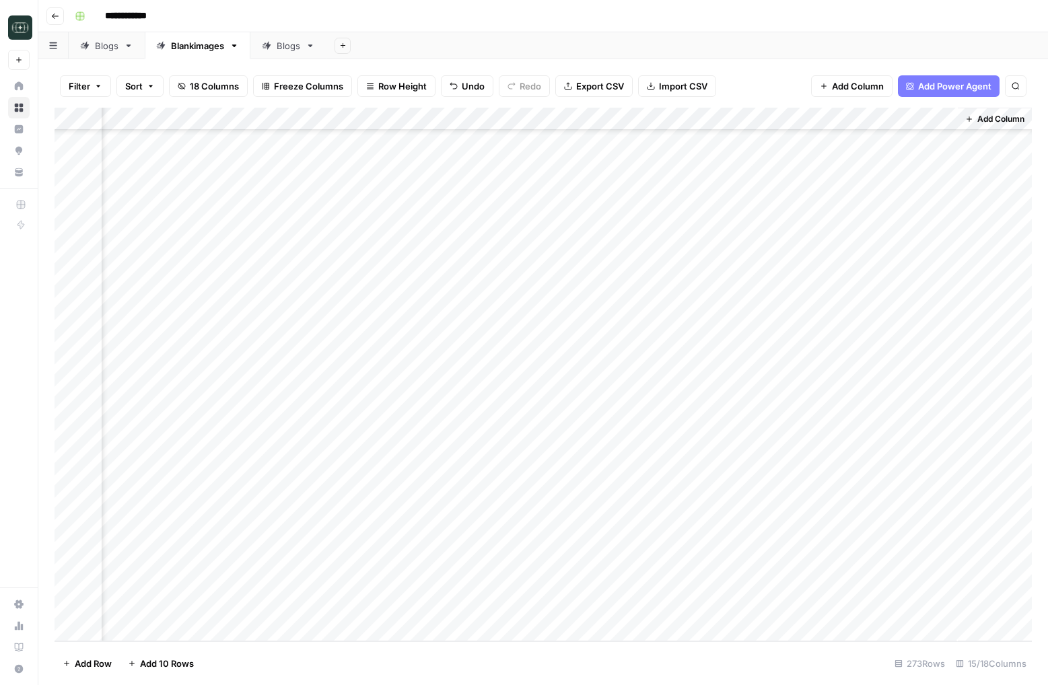
click at [626, 121] on div "Add Column" at bounding box center [543, 375] width 977 height 534
click at [589, 298] on span "Remove Column" at bounding box center [606, 299] width 118 height 13
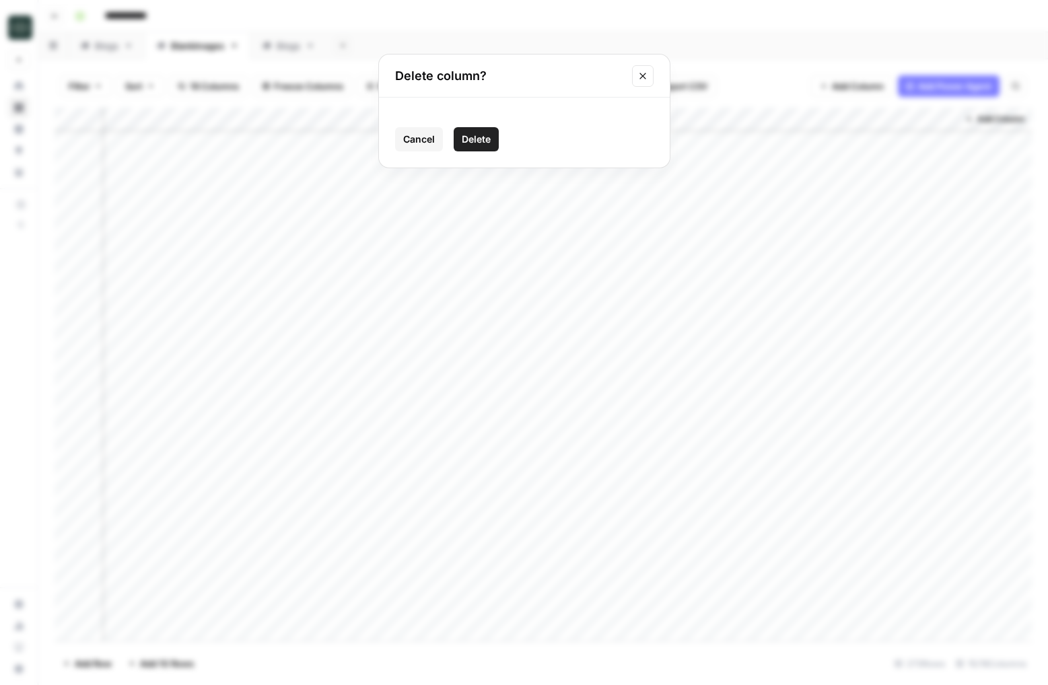
click at [485, 131] on button "Delete" at bounding box center [476, 139] width 45 height 24
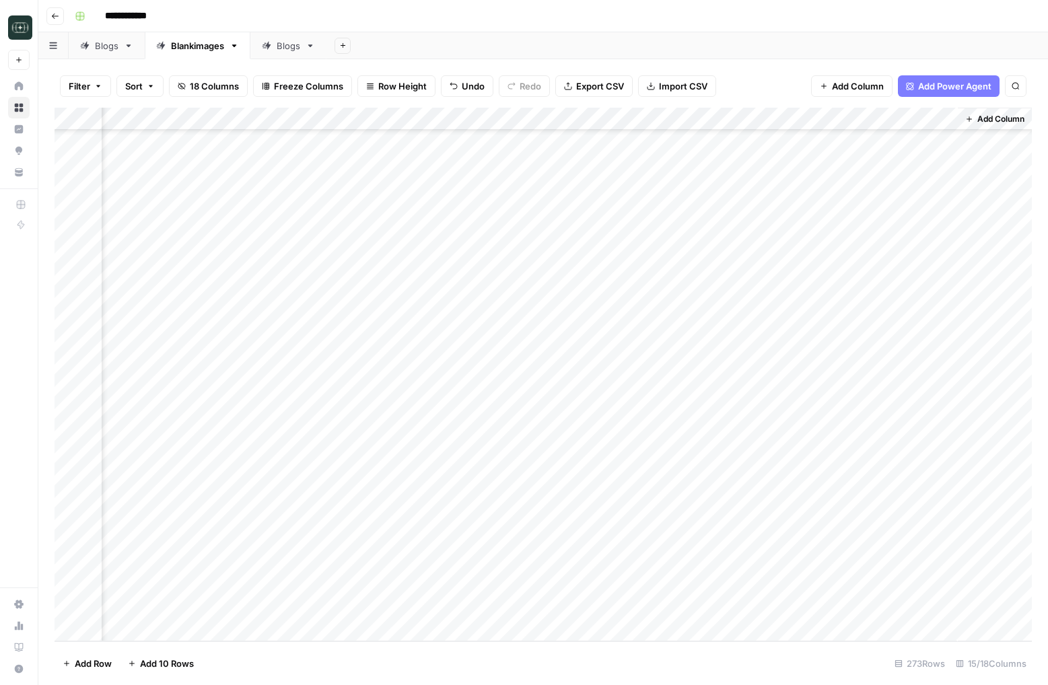
scroll to position [5758, 944]
click at [626, 116] on div "Add Column" at bounding box center [543, 375] width 977 height 534
click at [626, 227] on span "Hide Column" at bounding box center [678, 231] width 118 height 13
click at [626, 119] on div "Add Column" at bounding box center [543, 375] width 977 height 534
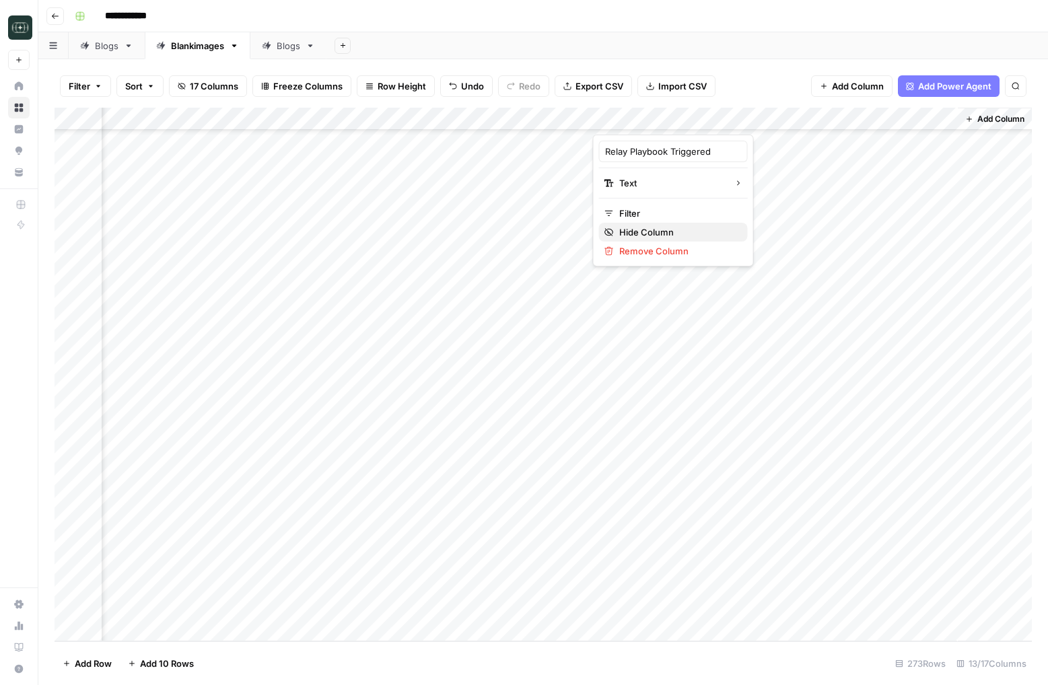
click at [626, 236] on span "Hide Column" at bounding box center [678, 231] width 118 height 13
click at [626, 119] on div "Add Column" at bounding box center [543, 375] width 977 height 534
click at [626, 121] on div "Add Column" at bounding box center [543, 375] width 977 height 534
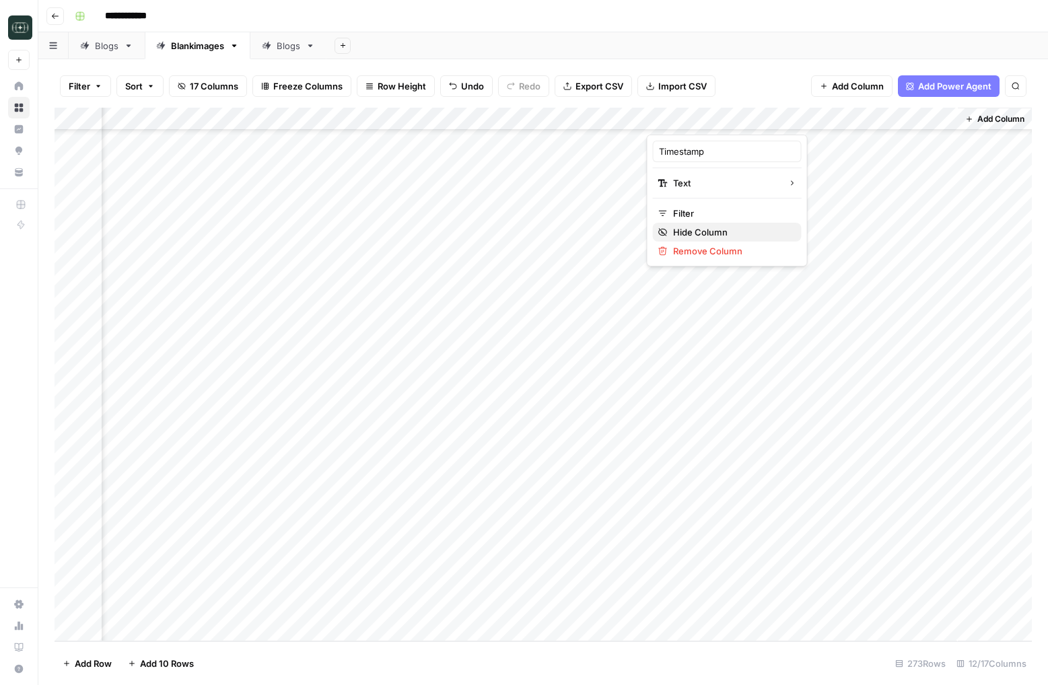
click at [626, 233] on div "Hide Column" at bounding box center [727, 231] width 138 height 13
click at [626, 115] on div "Add Column" at bounding box center [543, 375] width 977 height 534
click at [626, 234] on span "Hide Column" at bounding box center [678, 231] width 118 height 13
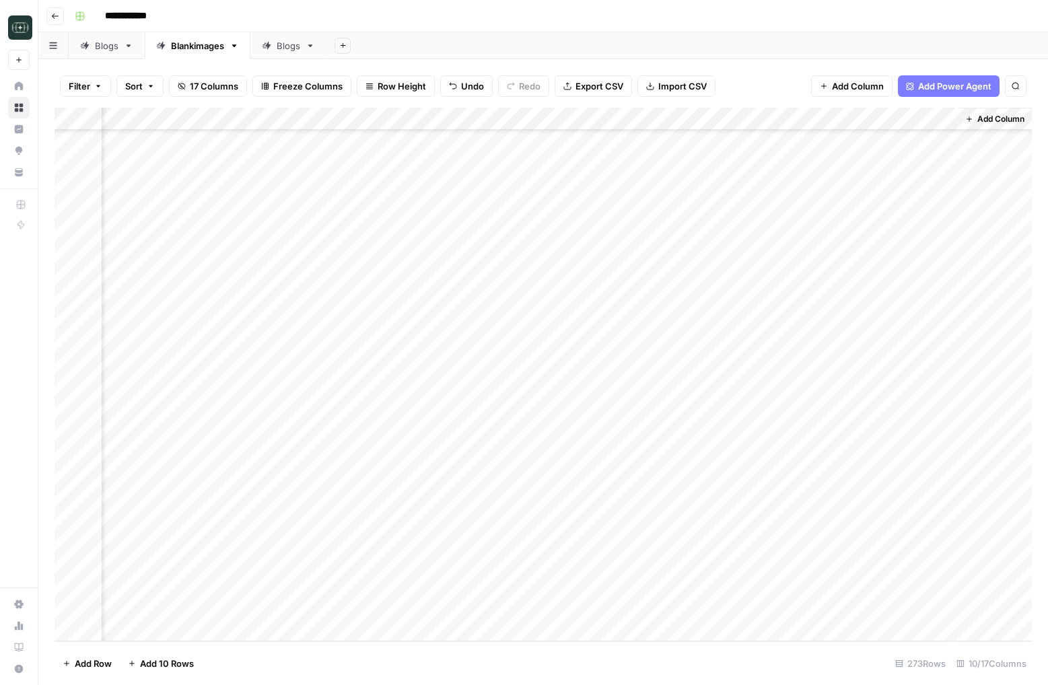
click at [626, 115] on div "Add Column" at bounding box center [543, 375] width 977 height 534
click at [626, 232] on span "Hide Column" at bounding box center [678, 231] width 118 height 13
click at [626, 120] on div "Add Column" at bounding box center [543, 375] width 977 height 534
click at [626, 230] on span "Hide Column" at bounding box center [678, 231] width 118 height 13
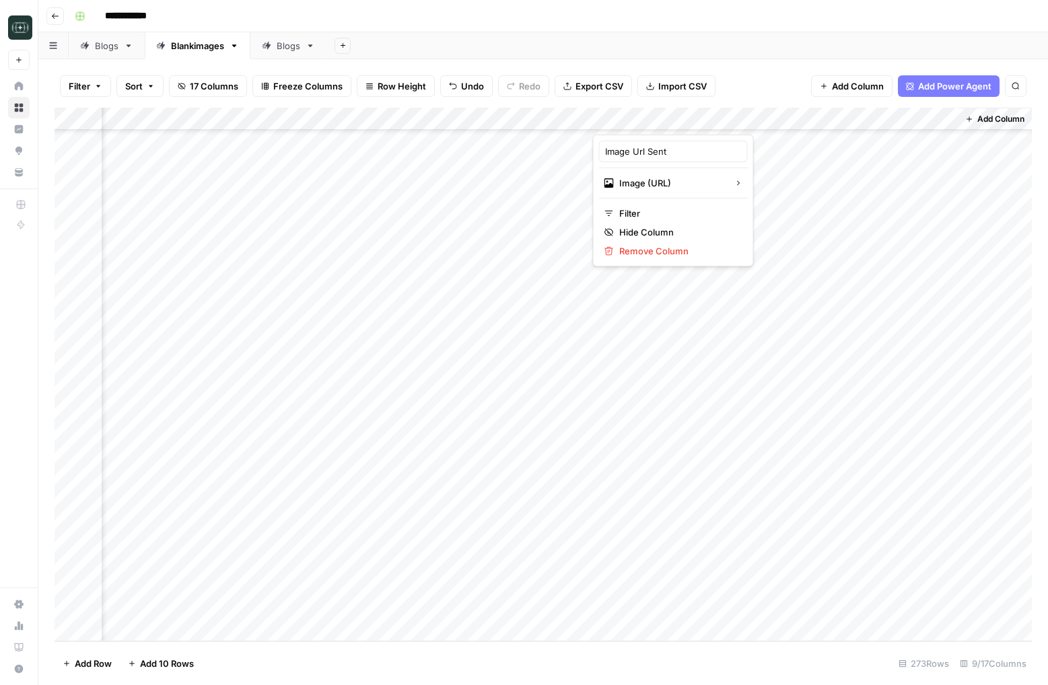
scroll to position [5758, 217]
click at [626, 123] on div "Add Column" at bounding box center [543, 375] width 977 height 534
click at [626, 237] on span "Hide Column" at bounding box center [678, 231] width 118 height 13
click at [583, 116] on div "Add Column" at bounding box center [543, 375] width 977 height 534
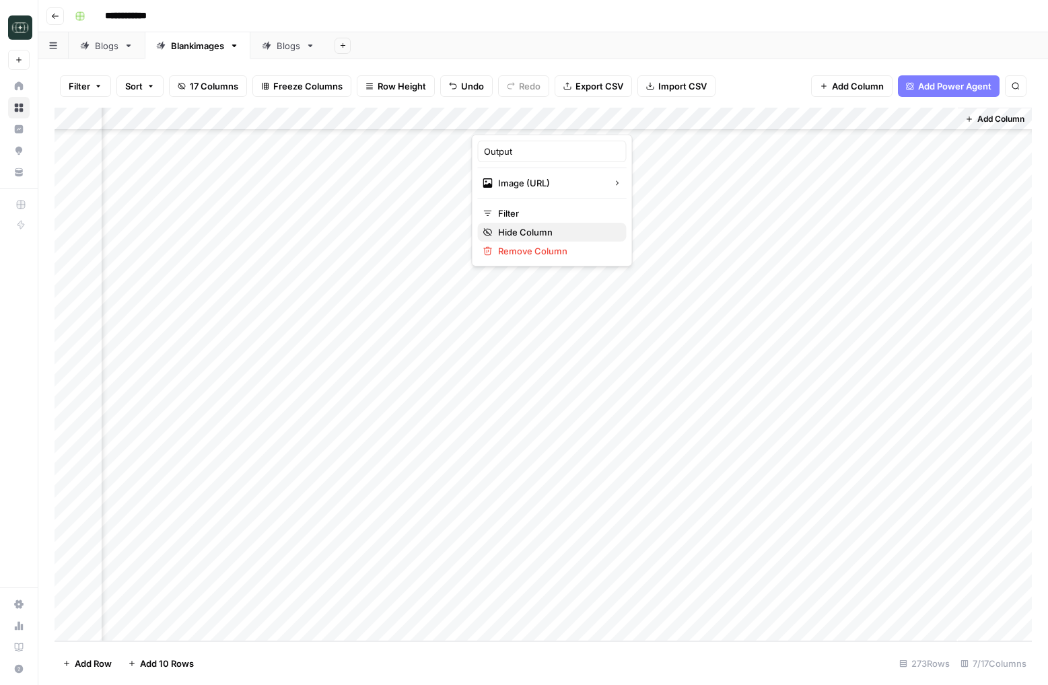
click at [567, 235] on span "Hide Column" at bounding box center [557, 231] width 118 height 13
click at [626, 118] on div "Add Column" at bounding box center [543, 375] width 977 height 534
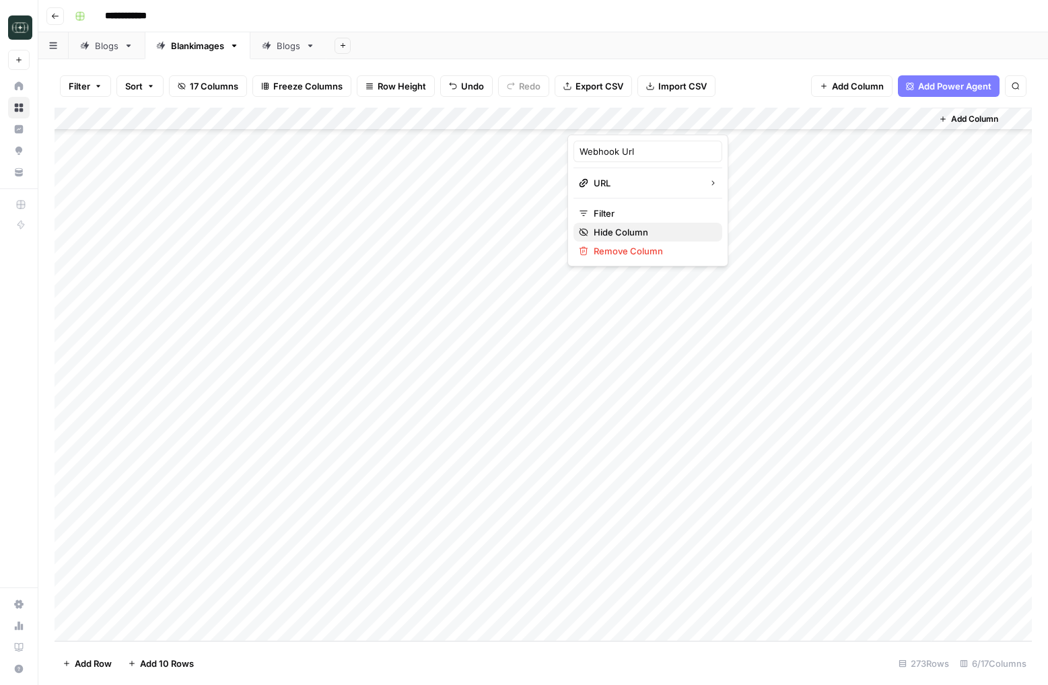
click at [626, 230] on span "Hide Column" at bounding box center [653, 231] width 118 height 13
click at [626, 115] on div "Add Column" at bounding box center [543, 375] width 977 height 534
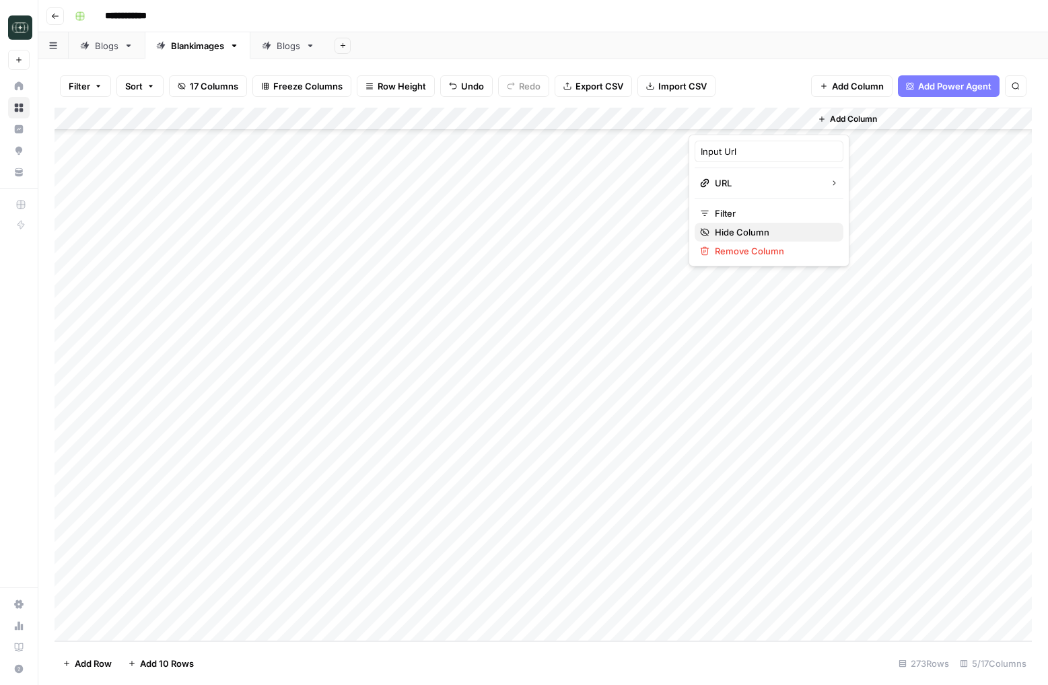
click at [626, 230] on span "Hide Column" at bounding box center [774, 231] width 118 height 13
click at [626, 544] on div "Add Column" at bounding box center [543, 375] width 977 height 534
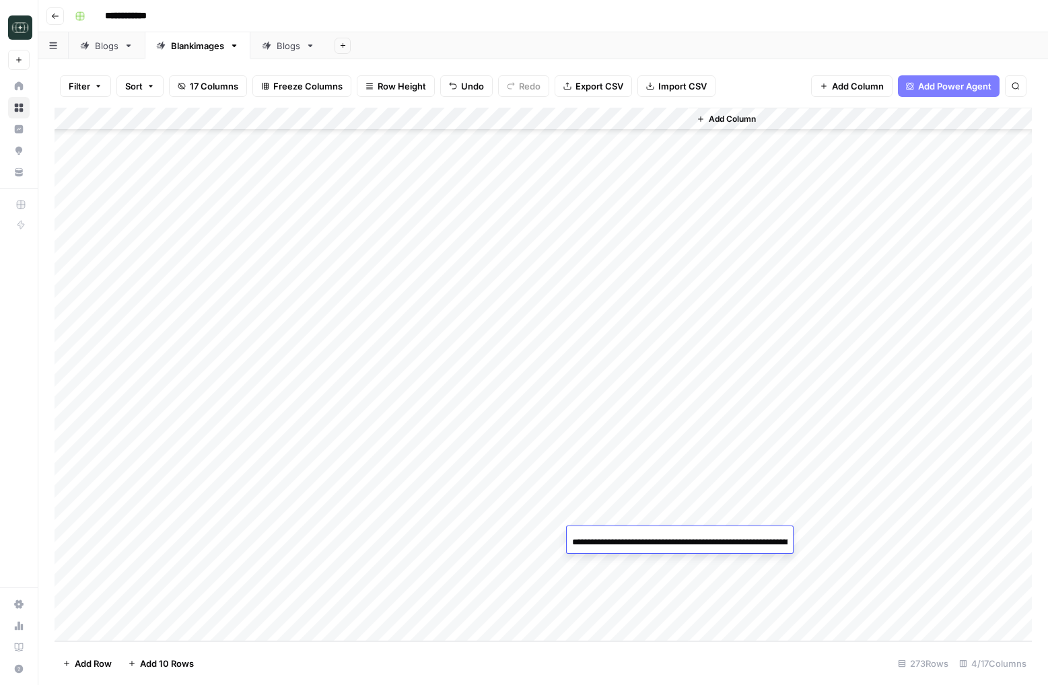
scroll to position [0, 390]
click at [626, 533] on div "Add Column" at bounding box center [543, 375] width 977 height 534
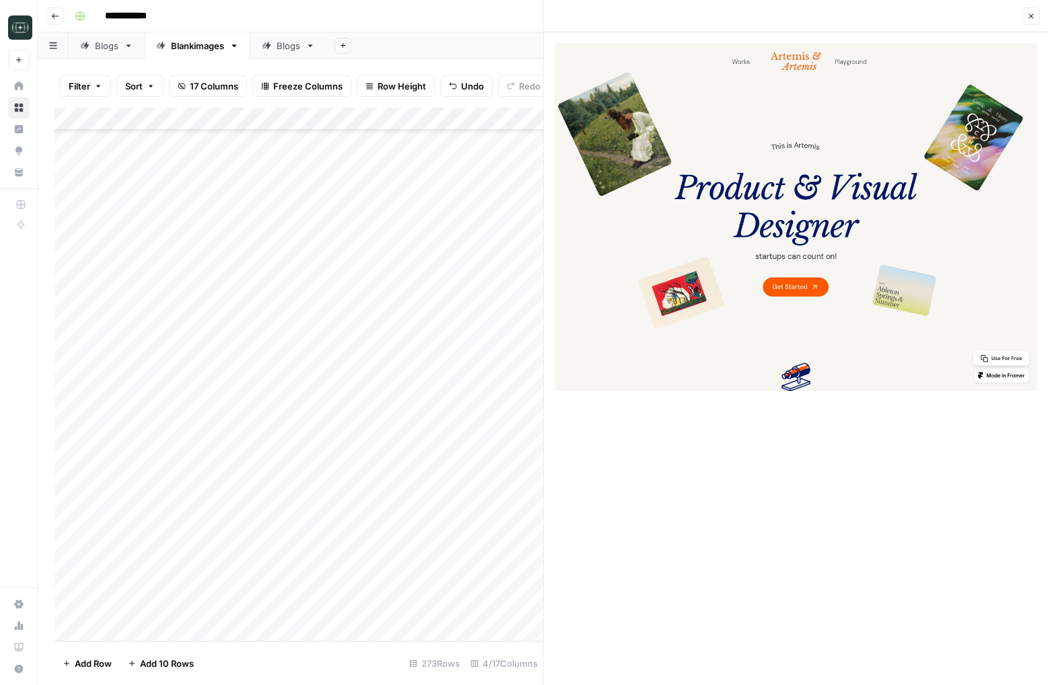
click at [626, 13] on button "Close" at bounding box center [1030, 15] width 17 height 17
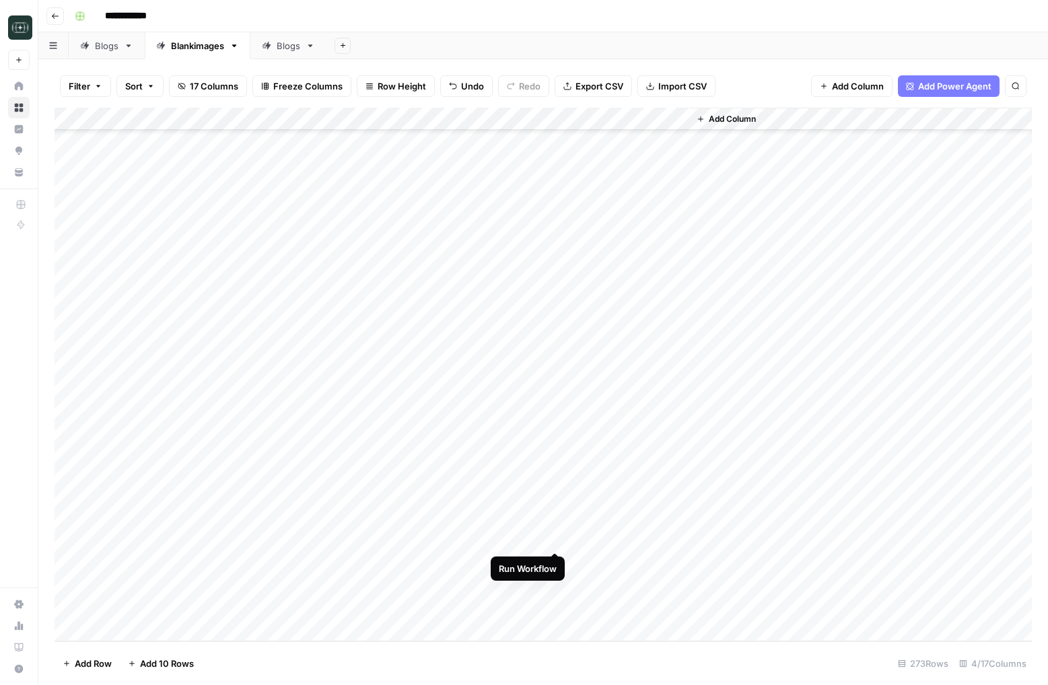
click at [553, 535] on div "Add Column" at bounding box center [543, 375] width 977 height 534
click at [555, 491] on div "Add Column" at bounding box center [543, 375] width 977 height 534
click at [559, 466] on div "Add Column" at bounding box center [543, 375] width 977 height 534
click at [626, 450] on div "Add Column" at bounding box center [543, 375] width 977 height 534
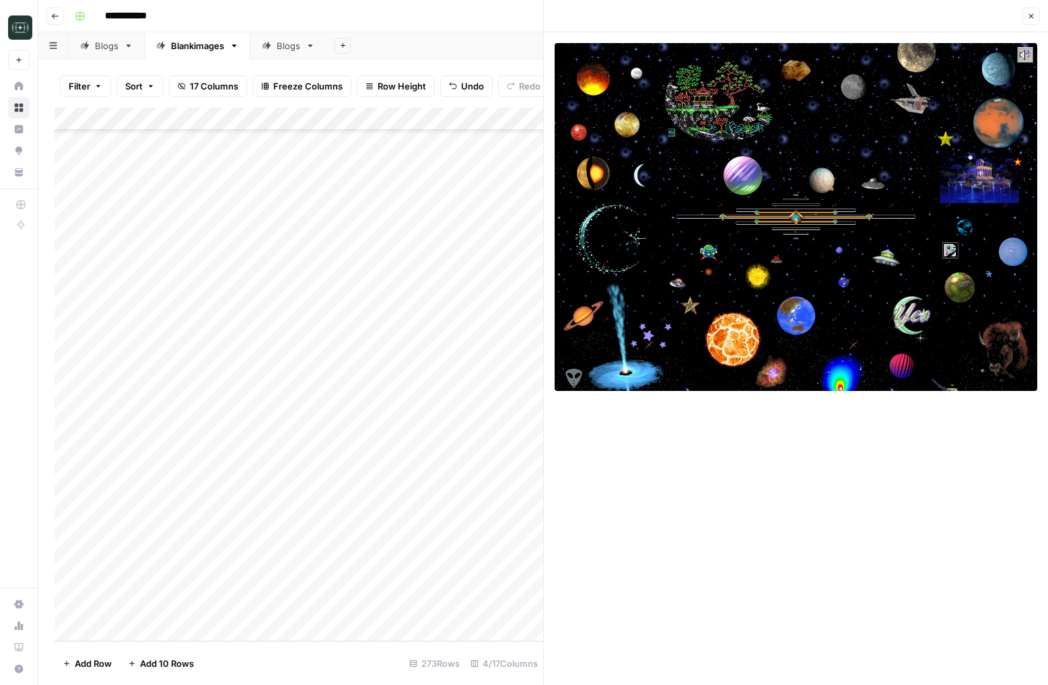
click at [626, 11] on button "Close" at bounding box center [1030, 15] width 17 height 17
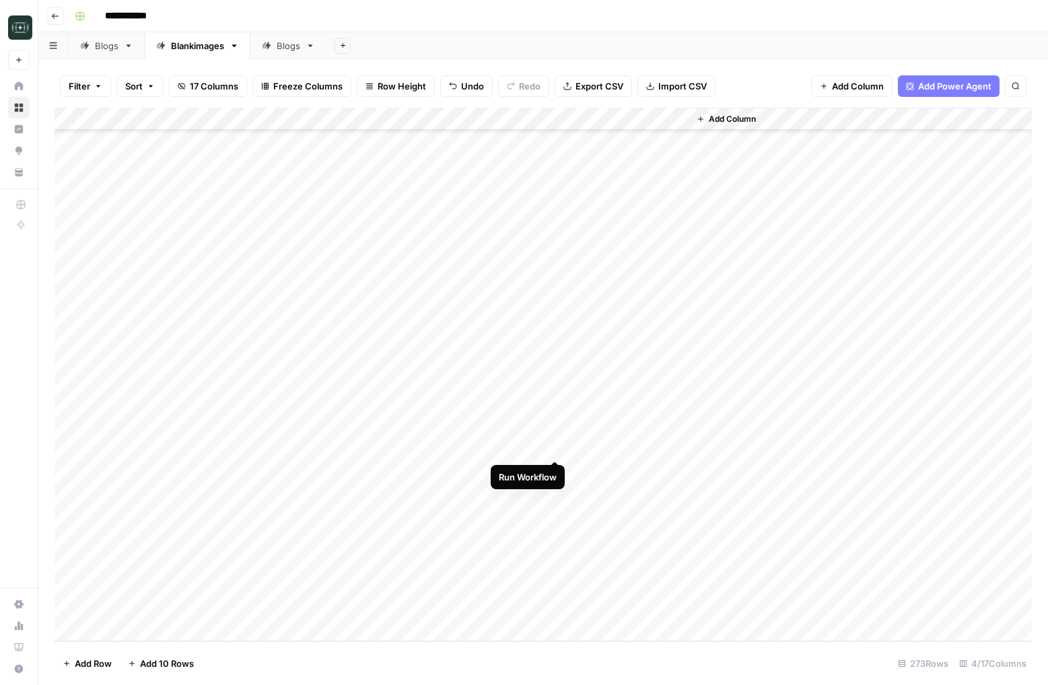
click at [557, 446] on div "Add Column" at bounding box center [543, 375] width 977 height 534
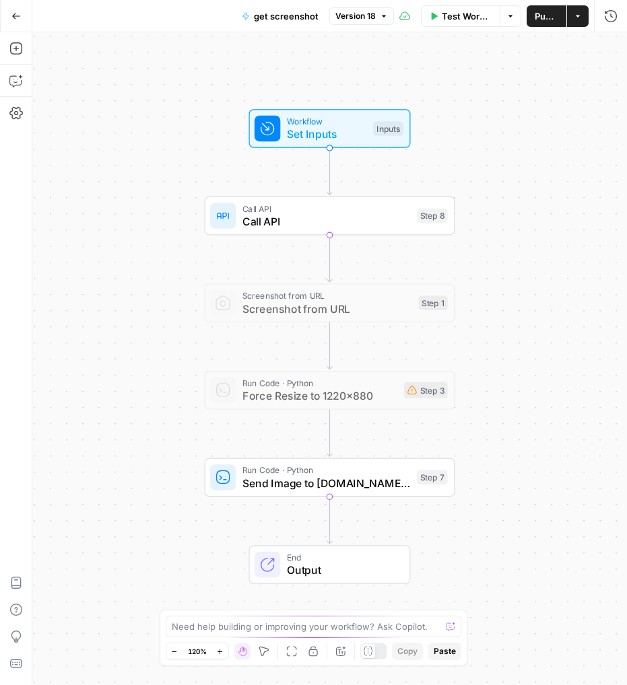
drag, startPoint x: 141, startPoint y: 531, endPoint x: 141, endPoint y: 487, distance: 44.4
click at [141, 487] on div "Workflow Set Inputs Inputs Call API Call API Step 8 Screenshot from URL Screens…" at bounding box center [329, 358] width 594 height 653
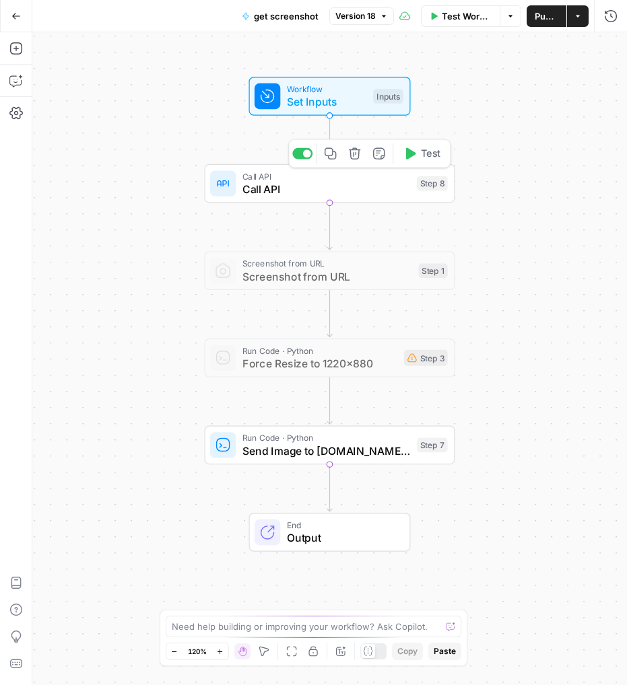
click at [278, 190] on span "Call API" at bounding box center [326, 189] width 168 height 16
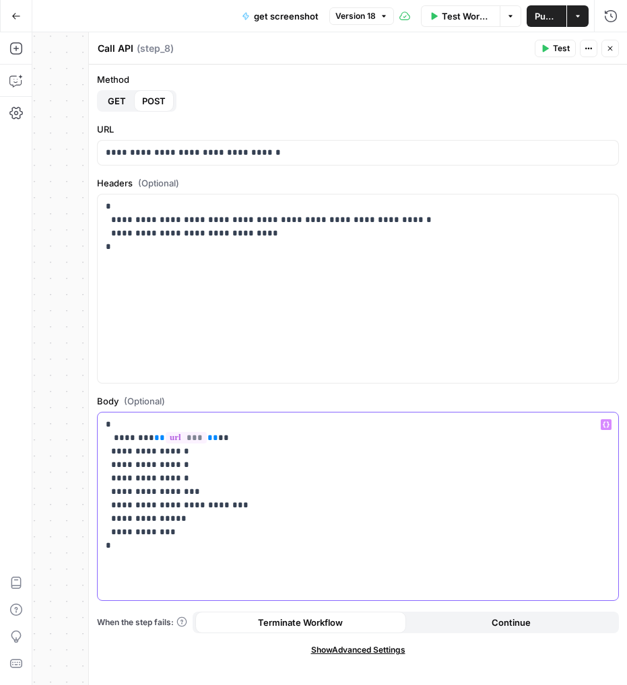
click at [155, 532] on p "**********" at bounding box center [358, 485] width 504 height 135
click at [158, 532] on p "**********" at bounding box center [358, 485] width 504 height 135
click at [151, 533] on p "**********" at bounding box center [358, 485] width 504 height 135
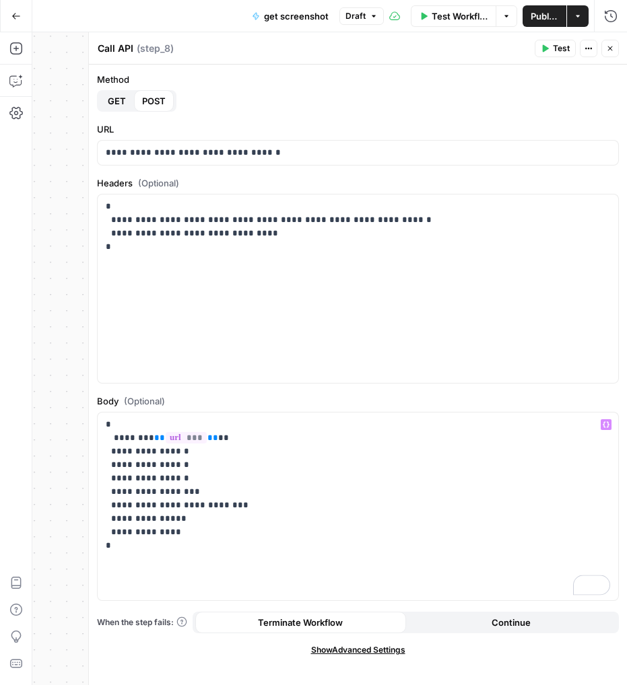
click at [544, 54] on button "Test" at bounding box center [554, 48] width 41 height 17
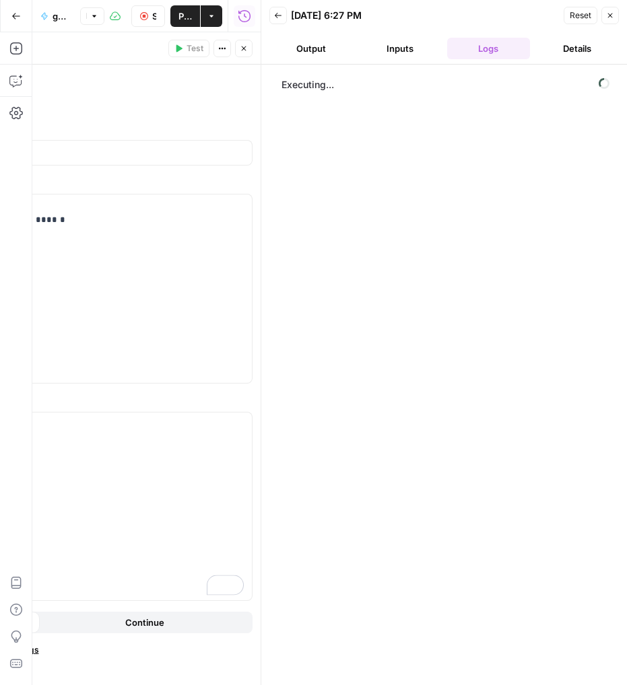
click at [613, 10] on button "Close" at bounding box center [609, 15] width 17 height 17
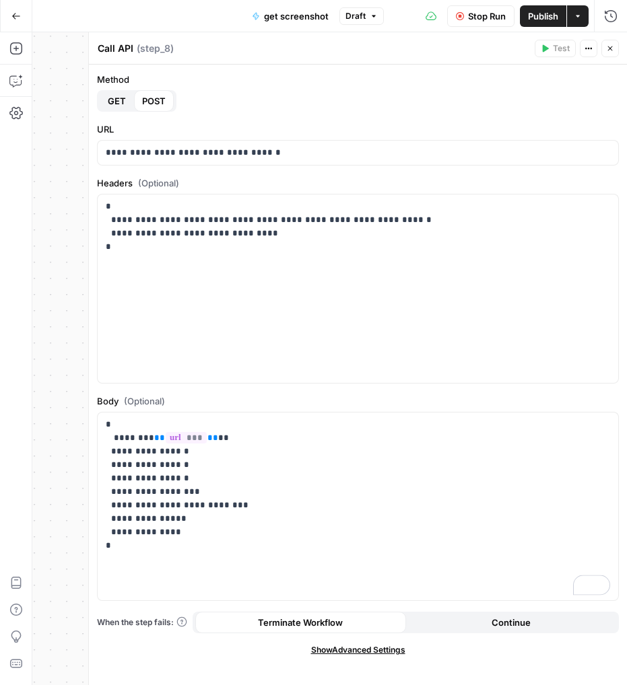
click at [551, 15] on span "Publish" at bounding box center [543, 15] width 30 height 13
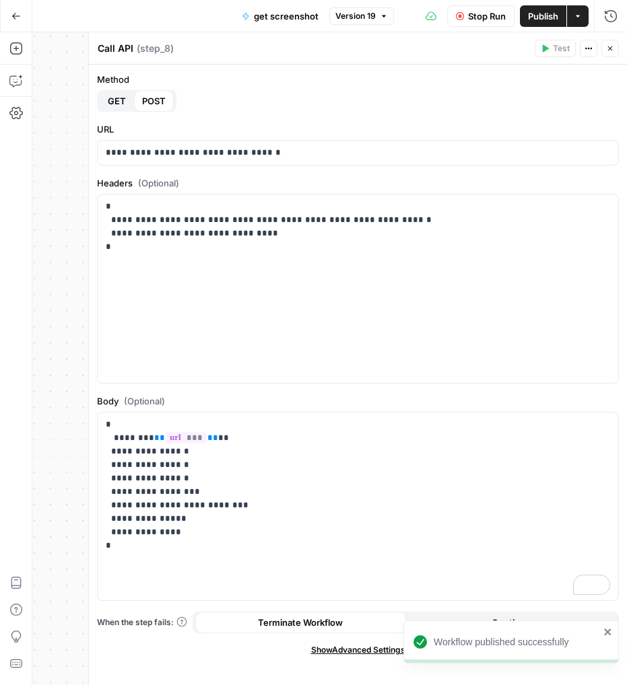
click at [529, 18] on span "Publish" at bounding box center [543, 15] width 30 height 13
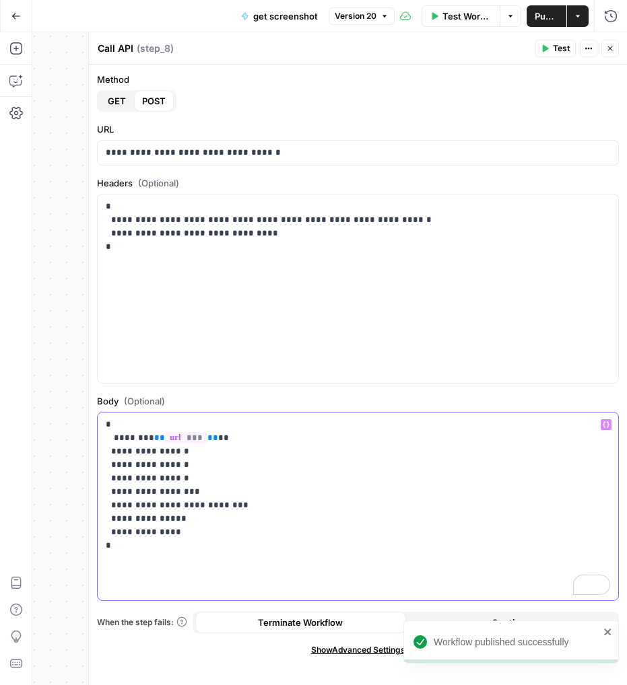
click at [151, 534] on p "**********" at bounding box center [358, 485] width 504 height 135
click at [226, 539] on p "**********" at bounding box center [358, 485] width 504 height 135
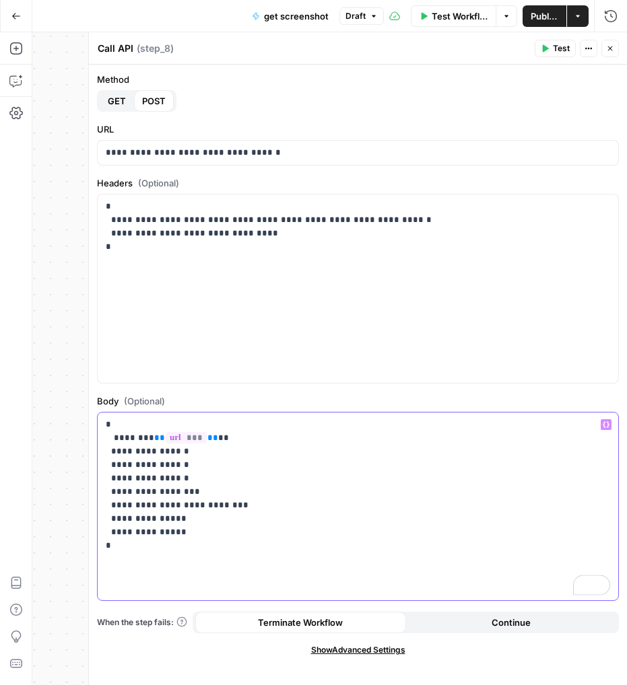
click at [149, 533] on p "**********" at bounding box center [358, 485] width 504 height 135
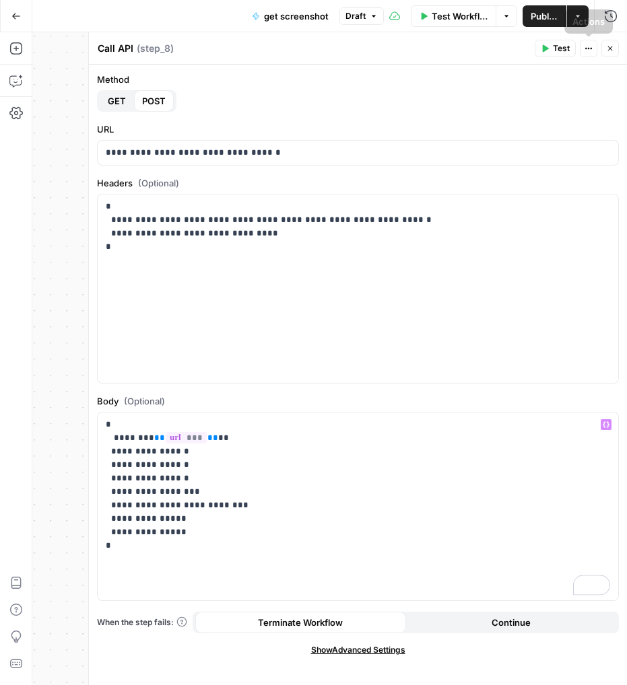
click at [551, 25] on button "Publish" at bounding box center [544, 16] width 44 height 22
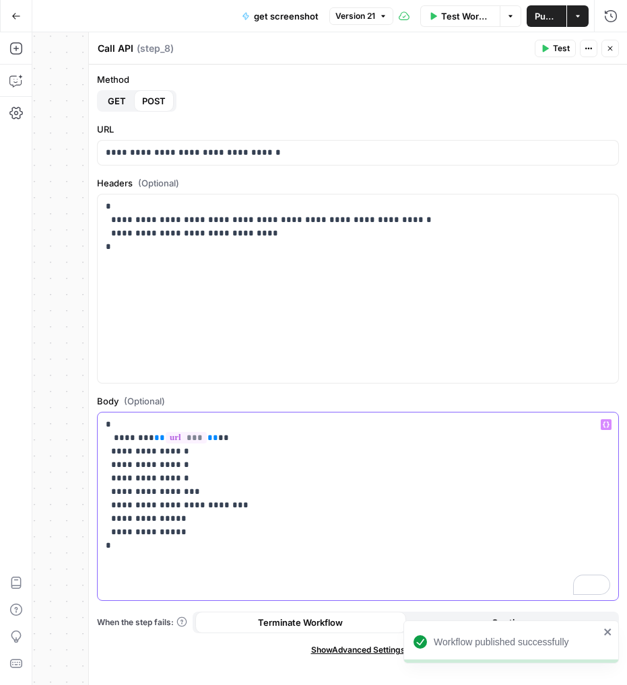
click at [184, 547] on p "**********" at bounding box center [358, 485] width 504 height 135
click at [190, 532] on p "**********" at bounding box center [358, 485] width 504 height 135
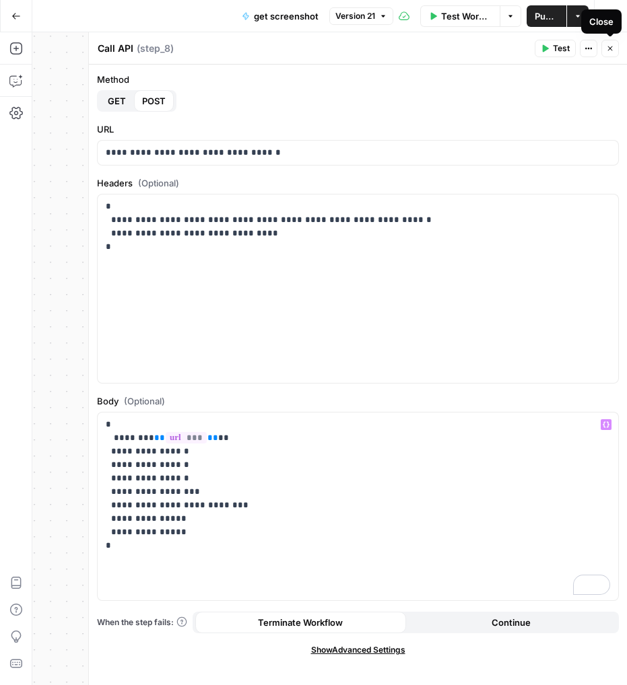
click at [604, 46] on button "Close" at bounding box center [609, 48] width 17 height 17
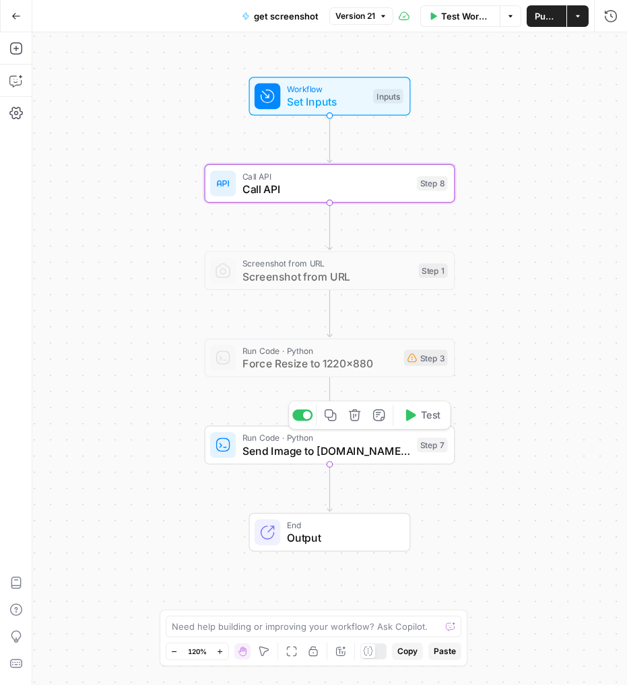
click at [270, 452] on span "Send Image to [DOMAIN_NAME] Webhook" at bounding box center [326, 451] width 168 height 16
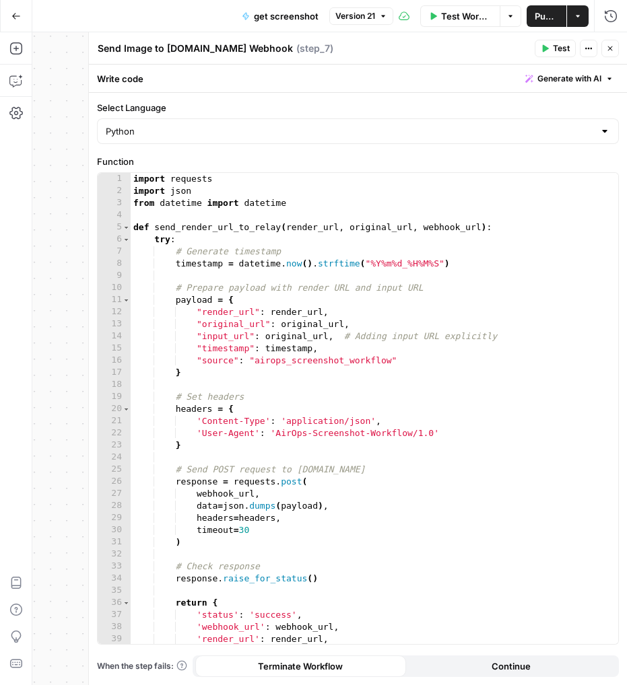
click at [608, 48] on icon "button" at bounding box center [610, 48] width 8 height 8
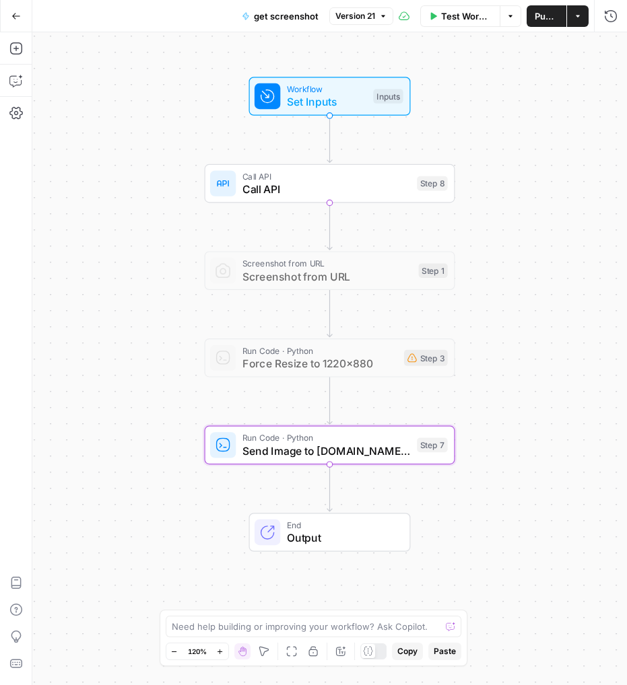
click at [253, 181] on span "Call API" at bounding box center [326, 189] width 168 height 16
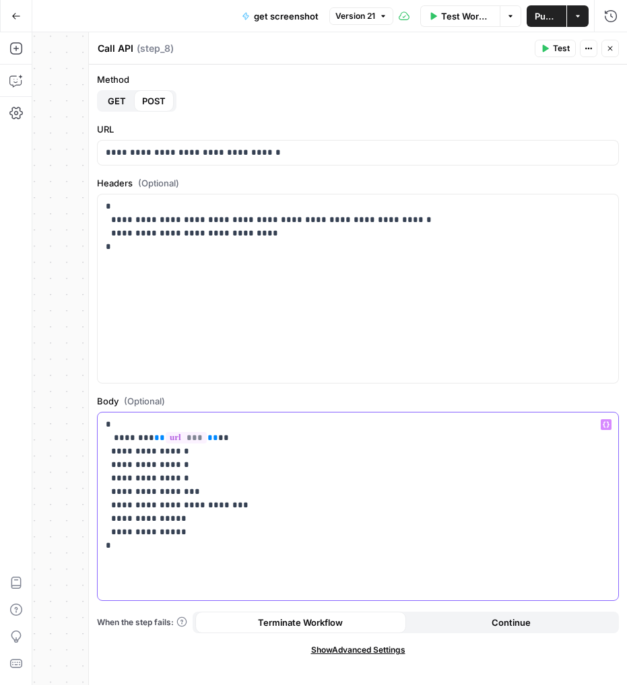
click at [153, 536] on p "**********" at bounding box center [358, 485] width 504 height 135
click at [197, 536] on p "**********" at bounding box center [358, 485] width 504 height 135
click at [158, 532] on p "**********" at bounding box center [358, 485] width 504 height 135
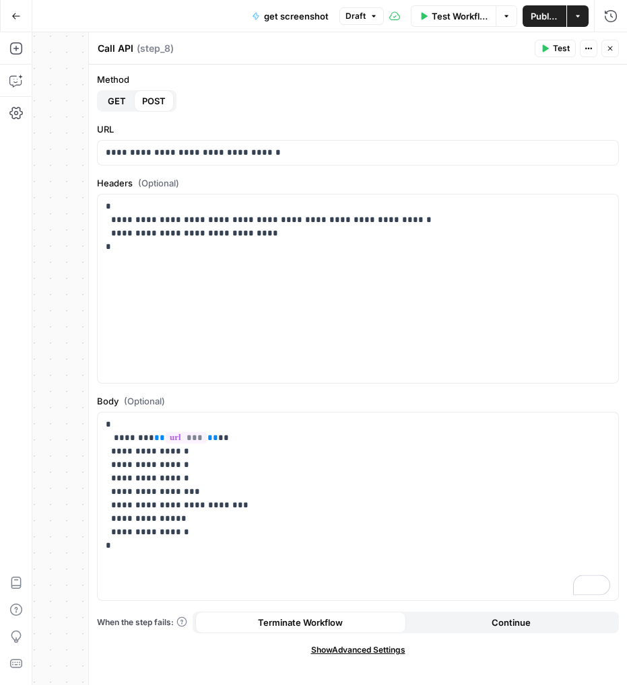
click at [550, 19] on span "Publish" at bounding box center [544, 15] width 28 height 13
